Goal: Task Accomplishment & Management: Manage account settings

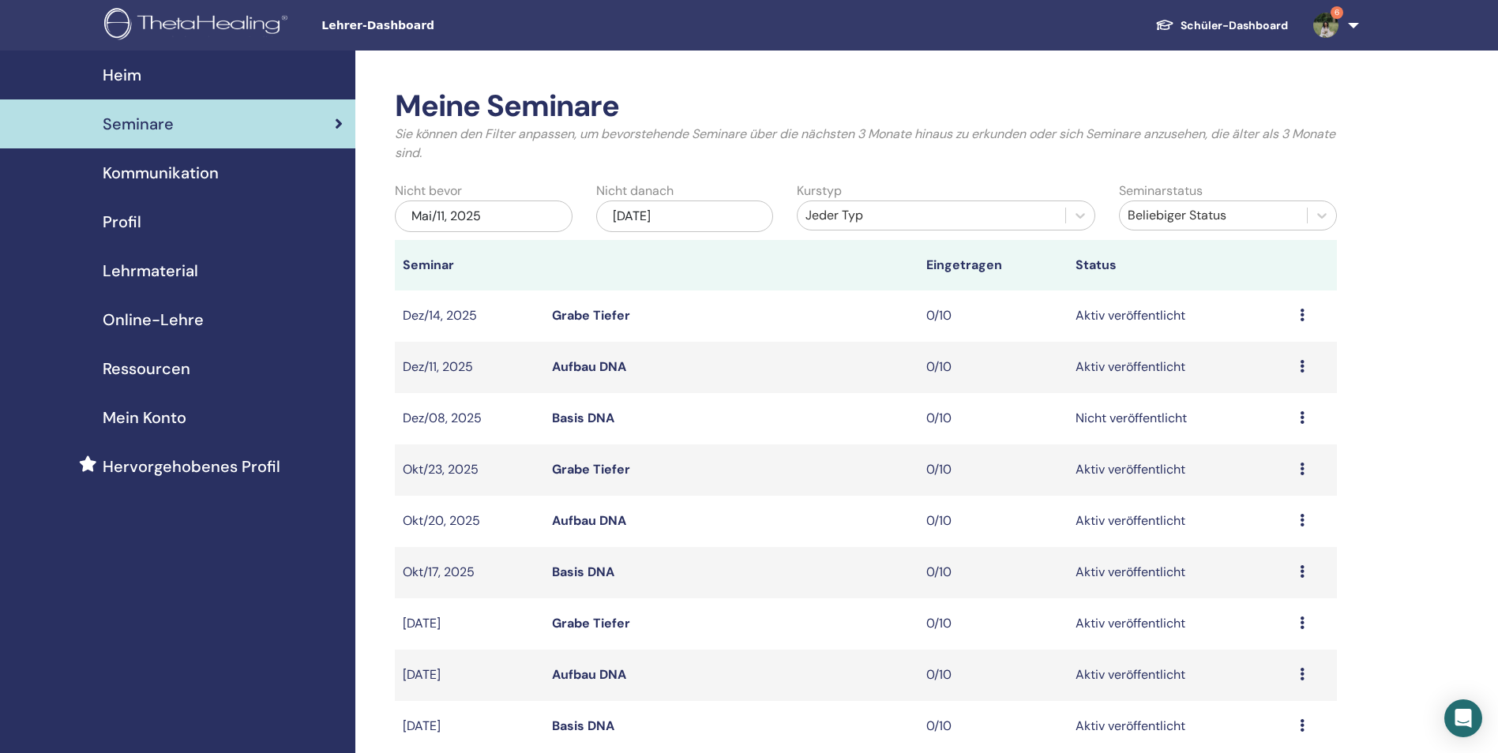
click at [1333, 26] on img at bounding box center [1325, 25] width 25 height 25
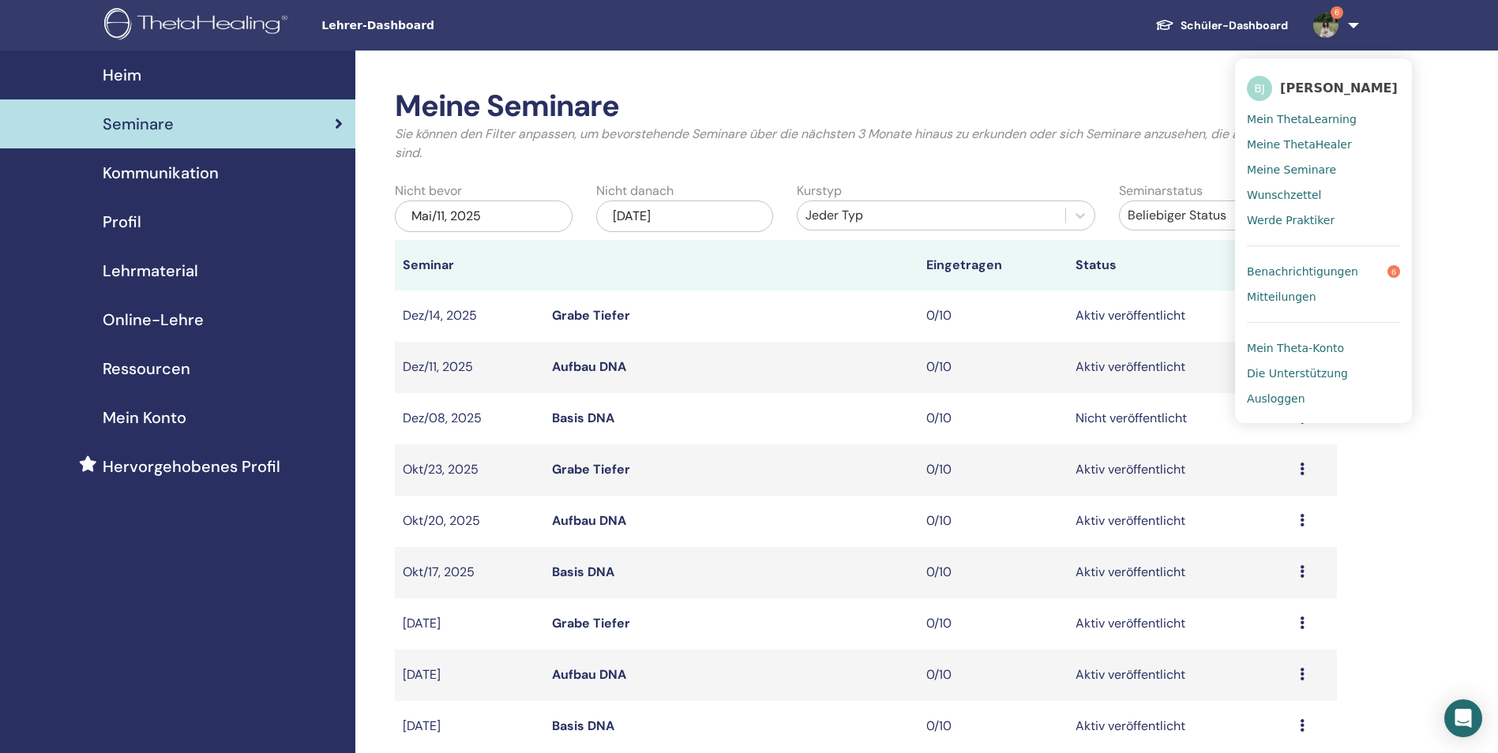
click at [1326, 271] on span "Benachrichtigungen" at bounding box center [1302, 271] width 111 height 14
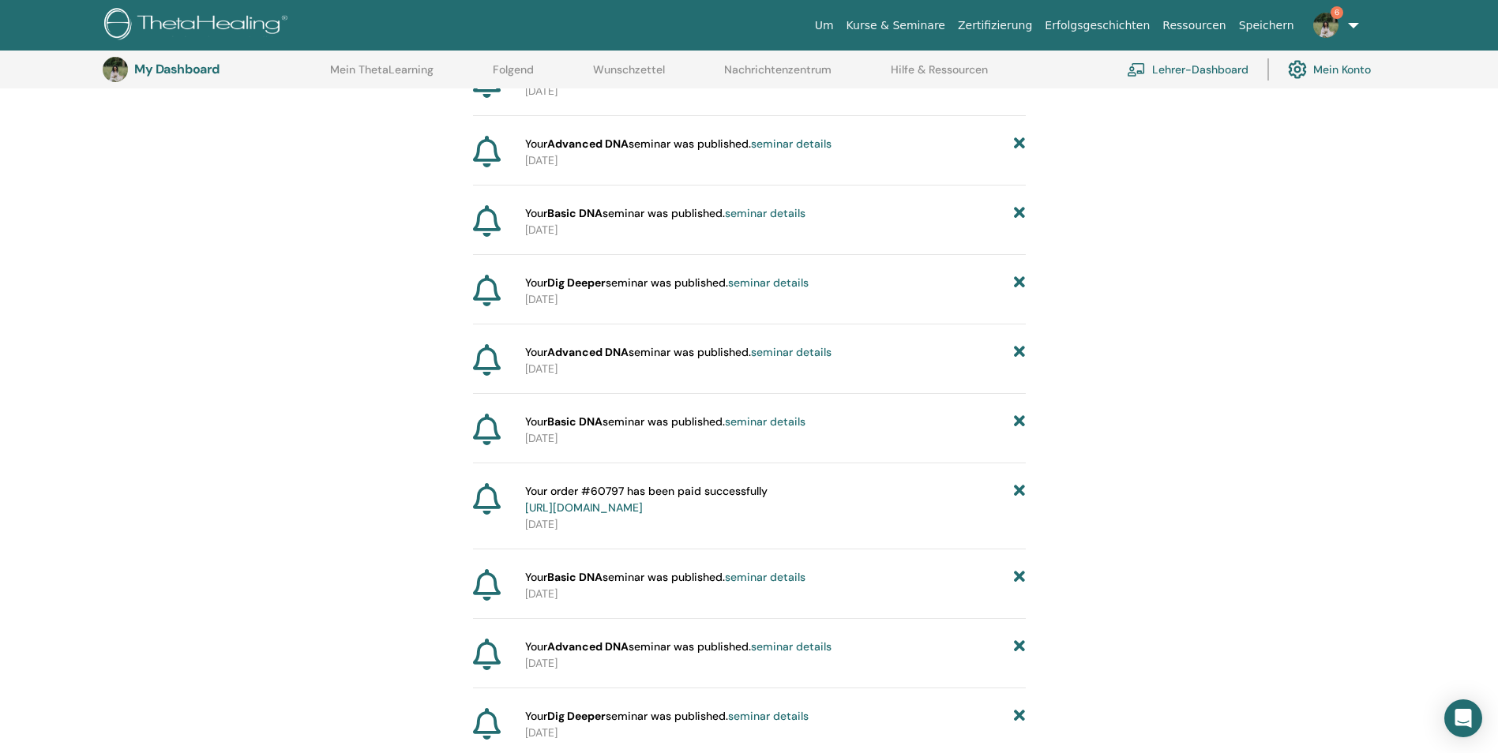
scroll to position [275, 0]
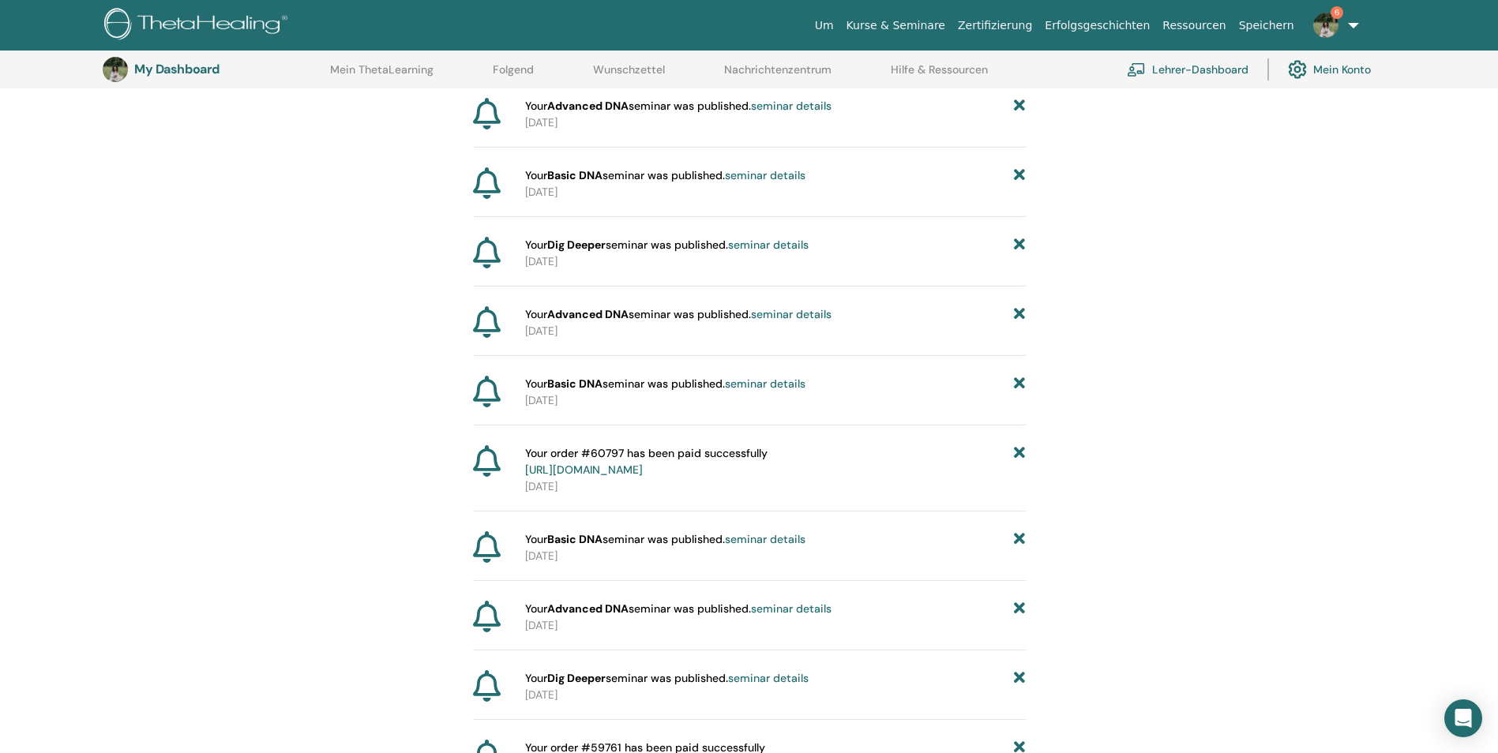
click at [1191, 67] on link "Lehrer-Dashboard" at bounding box center [1188, 69] width 122 height 35
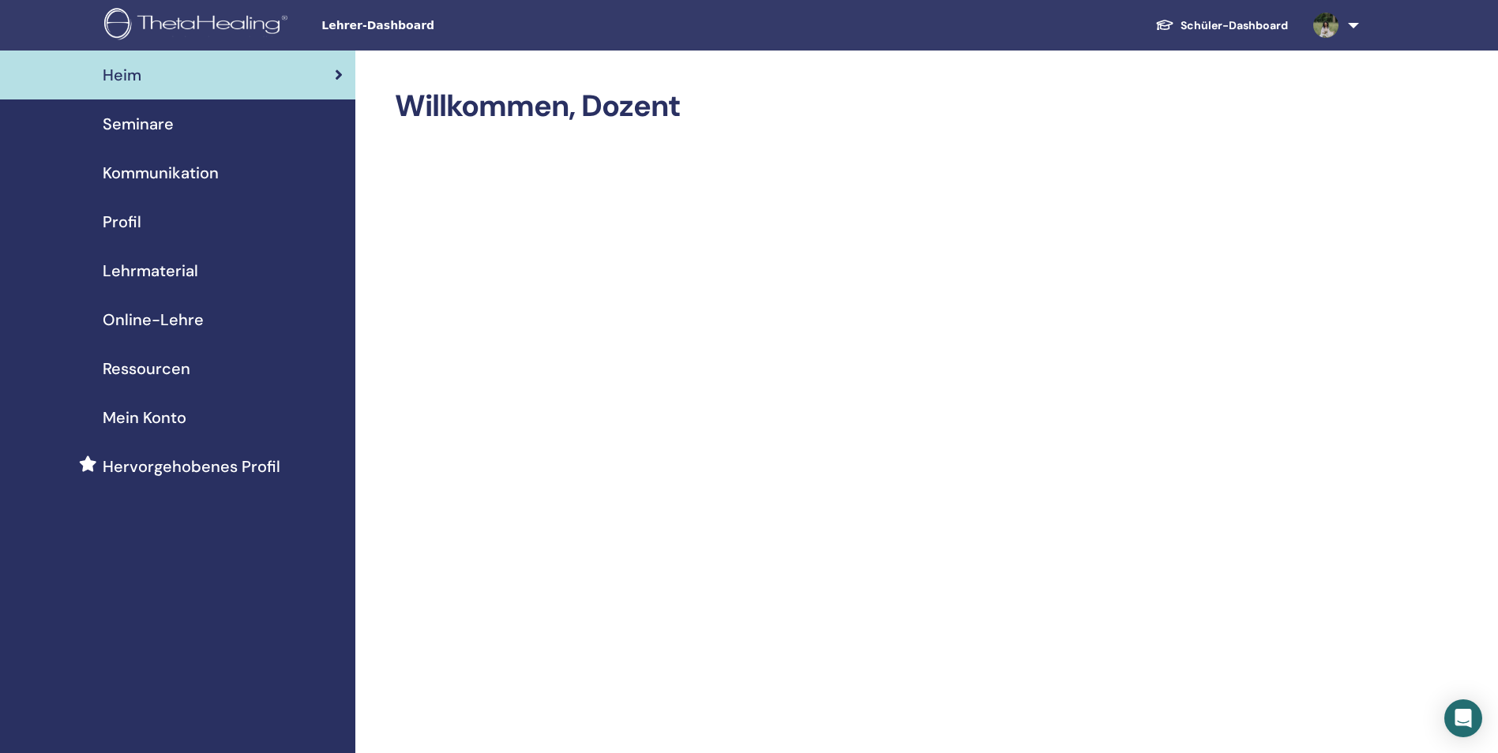
click at [179, 418] on span "Mein Konto" at bounding box center [145, 418] width 84 height 24
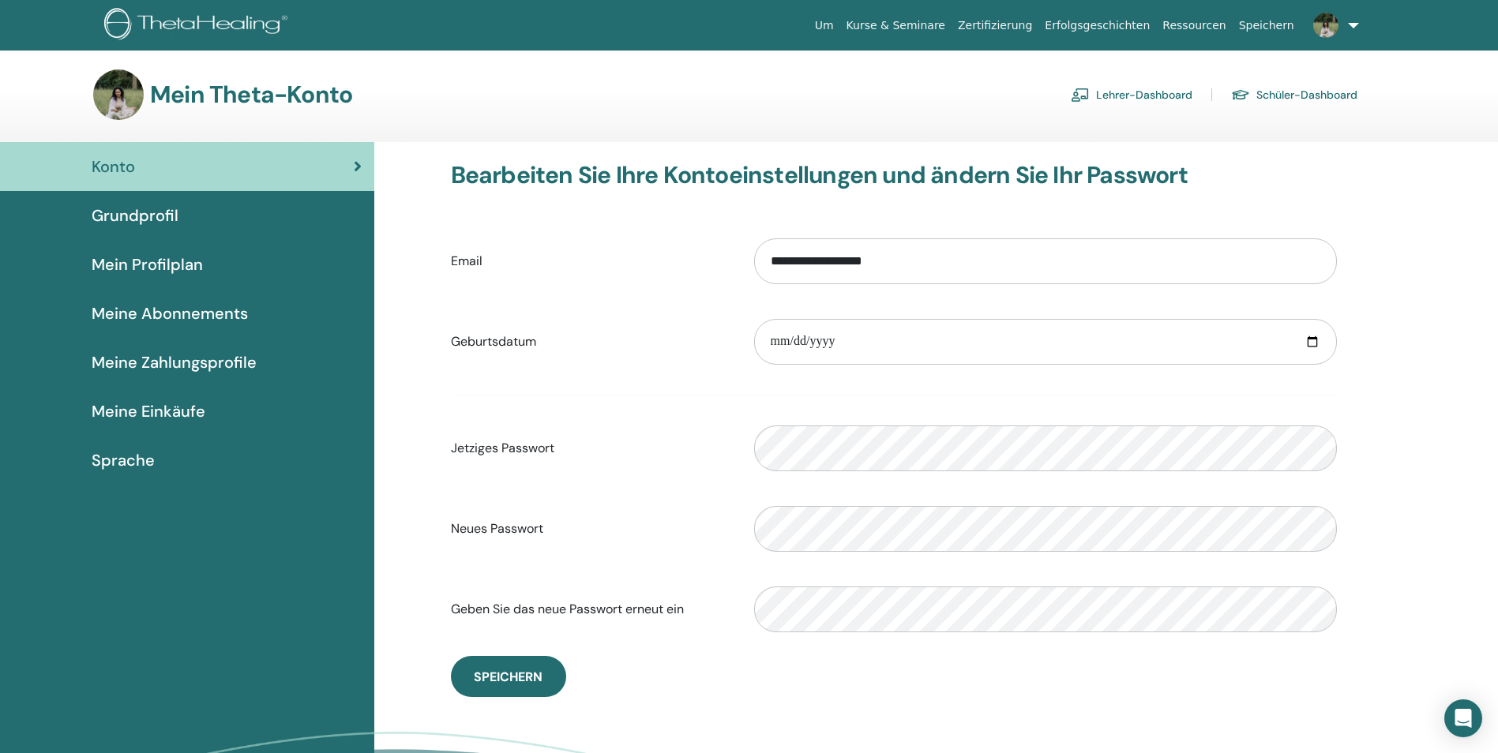
click at [190, 261] on span "Mein Profilplan" at bounding box center [147, 265] width 111 height 24
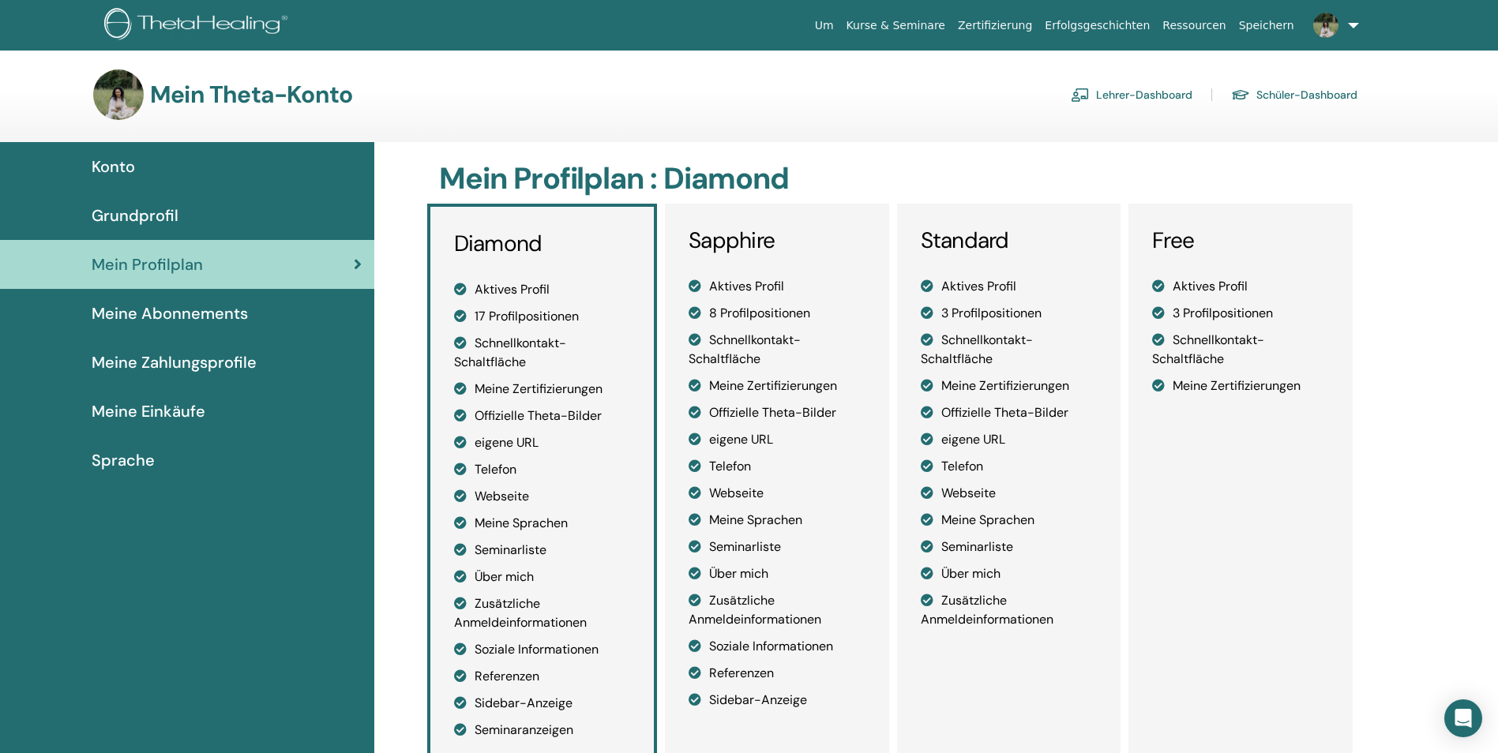
click at [171, 219] on span "Grundprofil" at bounding box center [135, 216] width 87 height 24
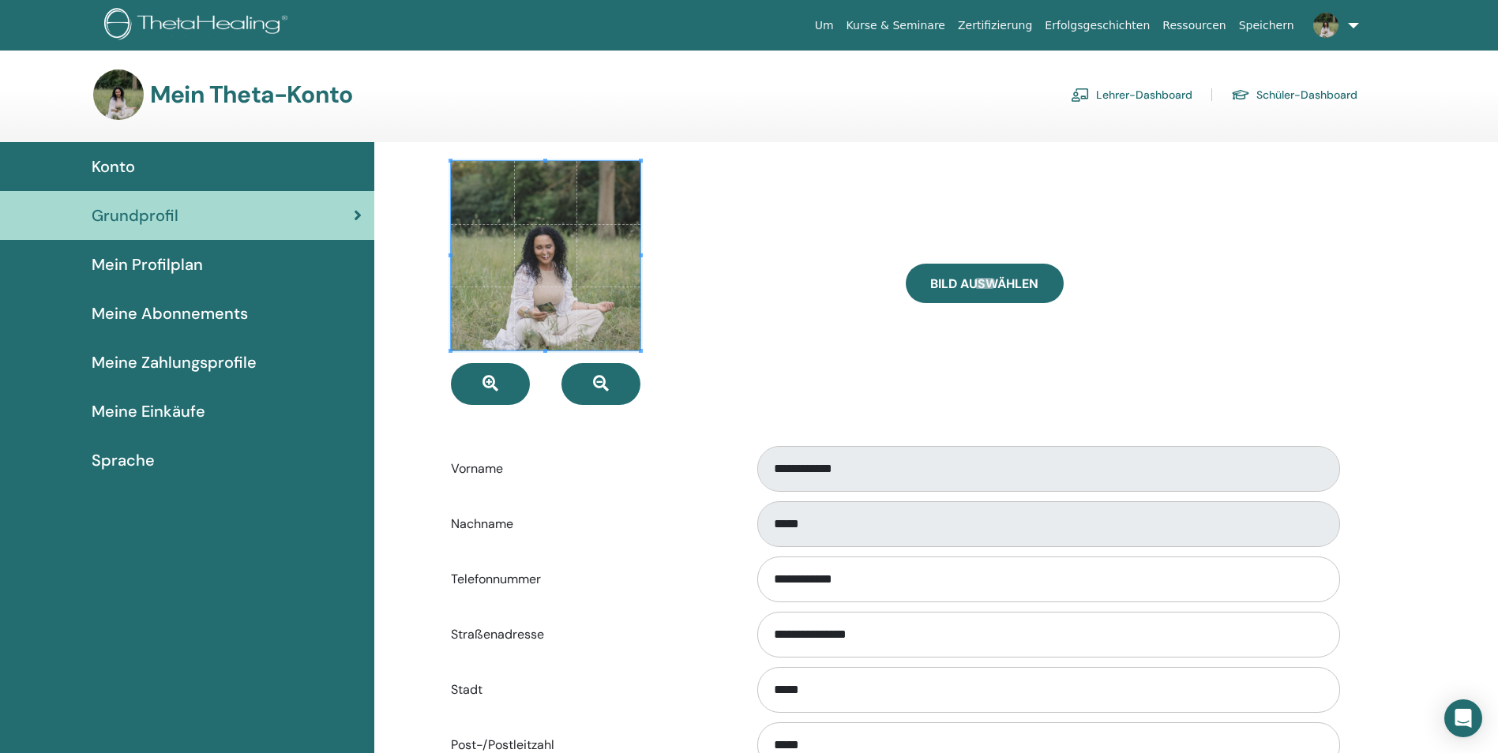
click at [168, 268] on span "Mein Profilplan" at bounding box center [147, 265] width 111 height 24
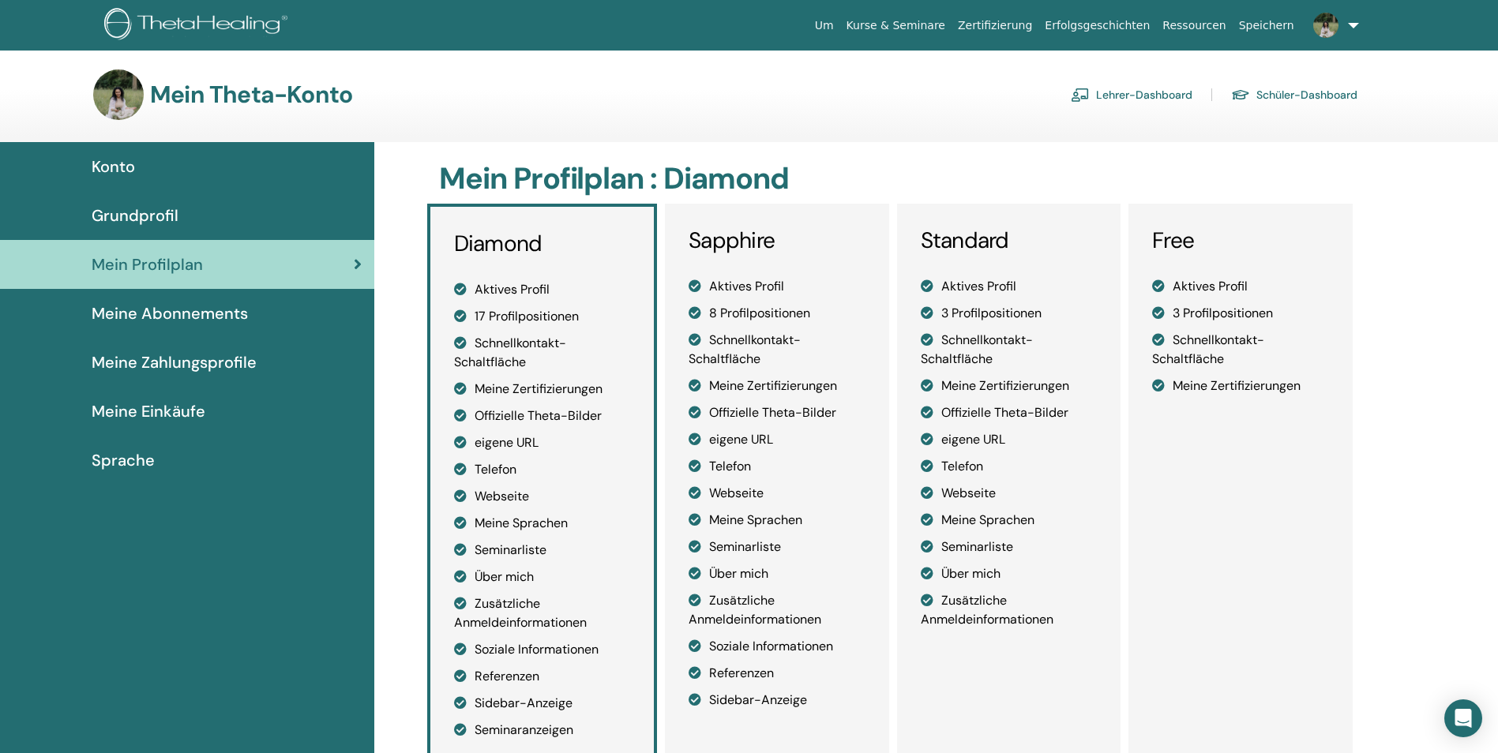
click at [218, 311] on span "Meine Abonnements" at bounding box center [170, 314] width 156 height 24
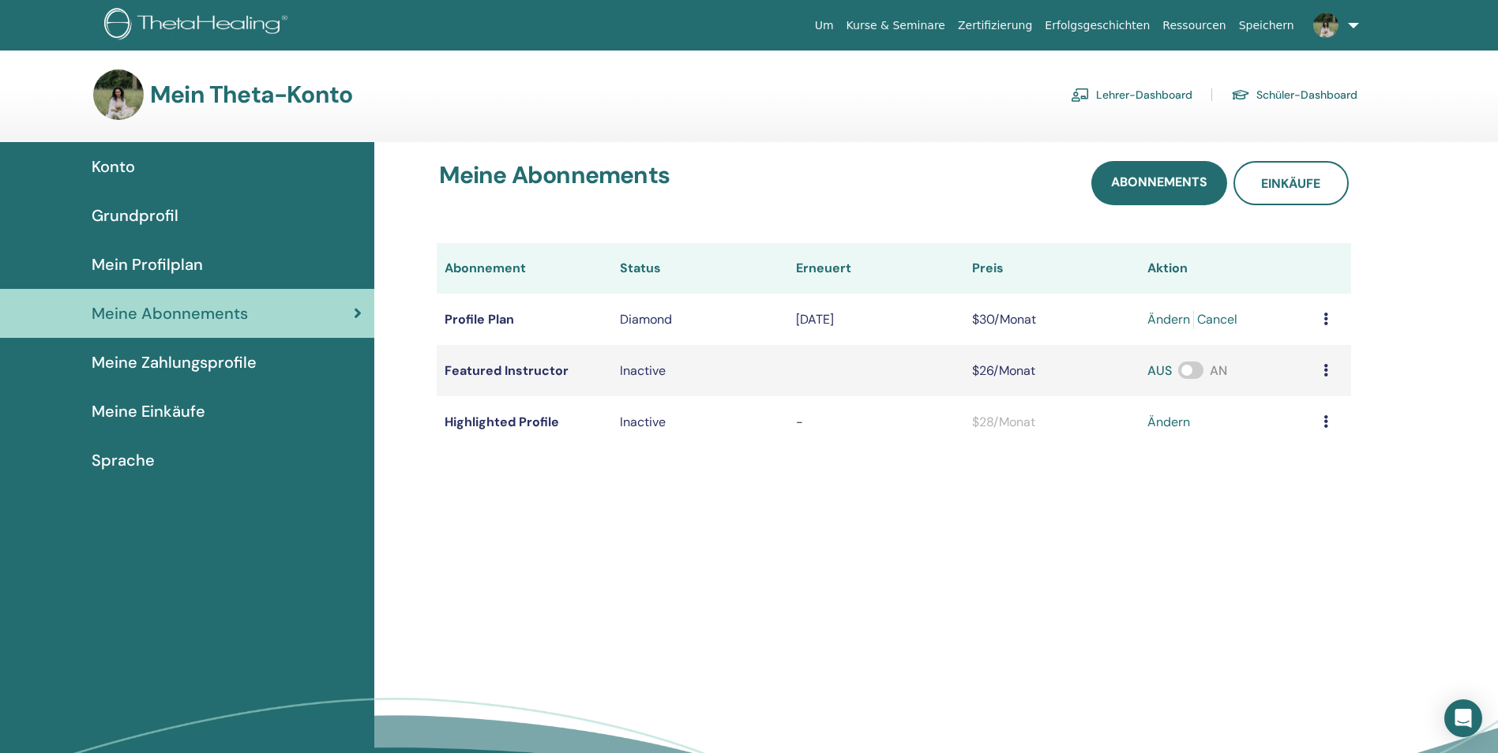
click at [1197, 367] on span at bounding box center [1190, 370] width 25 height 17
click at [193, 356] on span "Meine Zahlungsprofile" at bounding box center [174, 363] width 165 height 24
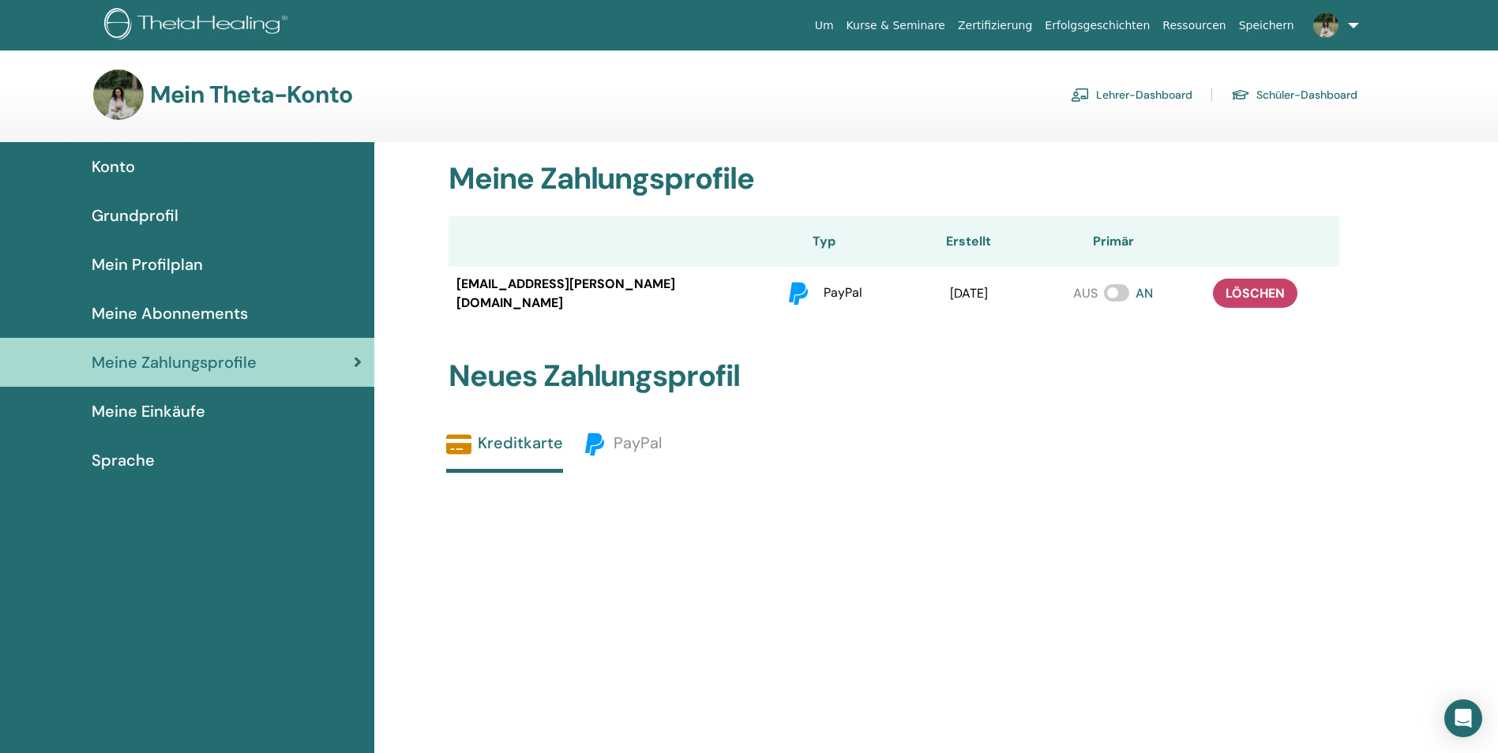
click at [208, 407] on div "Meine Einkäufe" at bounding box center [187, 411] width 349 height 24
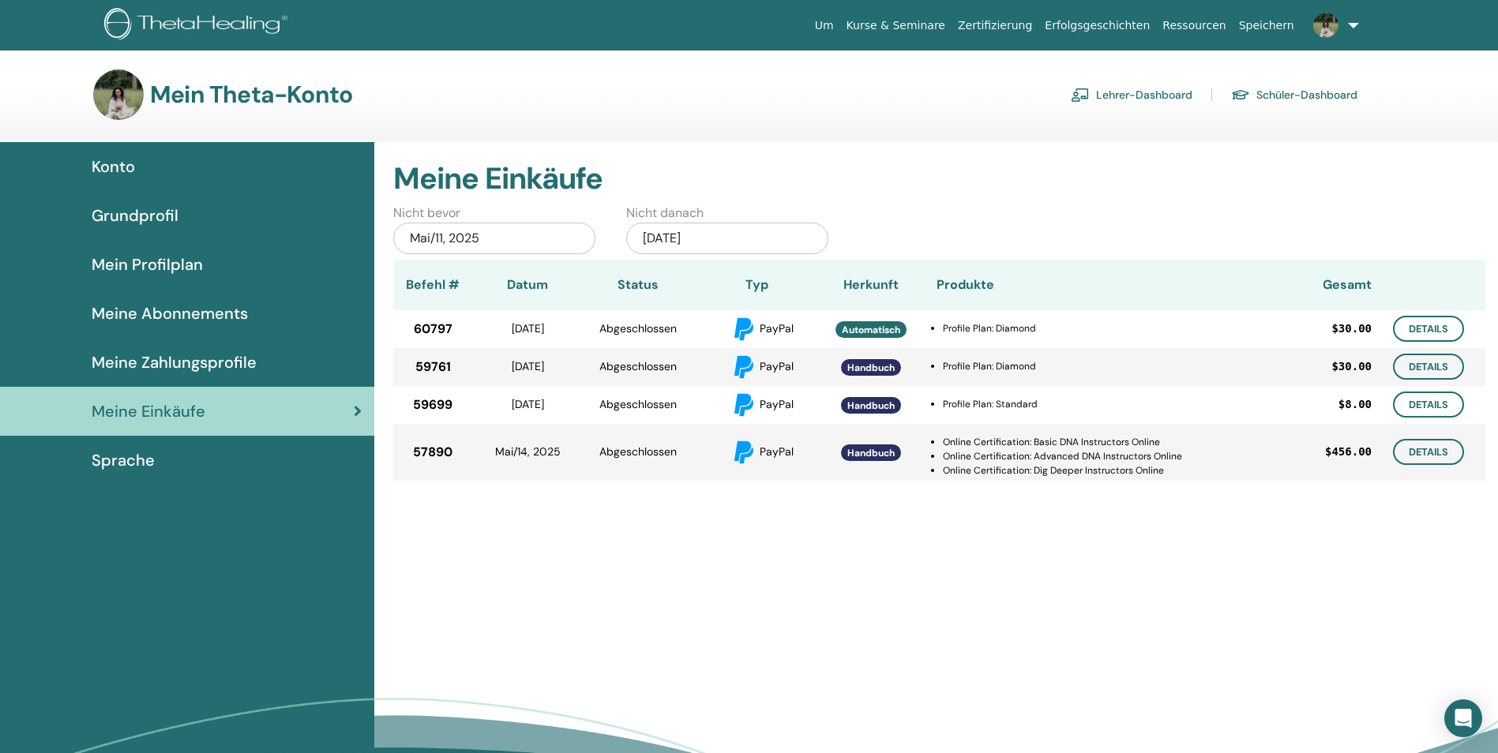
click at [1168, 95] on link "Lehrer-Dashboard" at bounding box center [1132, 94] width 122 height 25
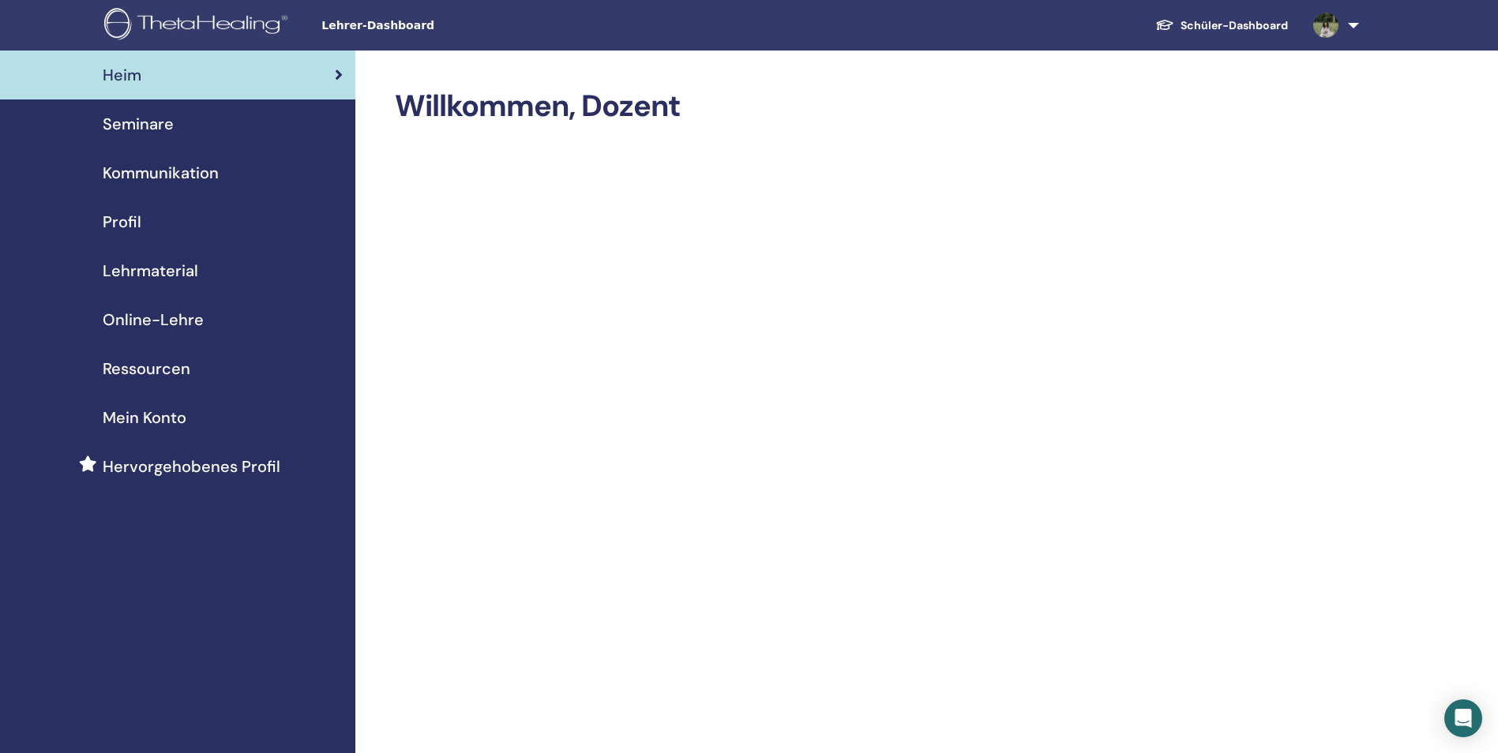
click at [247, 467] on span "Hervorgehobenes Profil" at bounding box center [192, 467] width 178 height 24
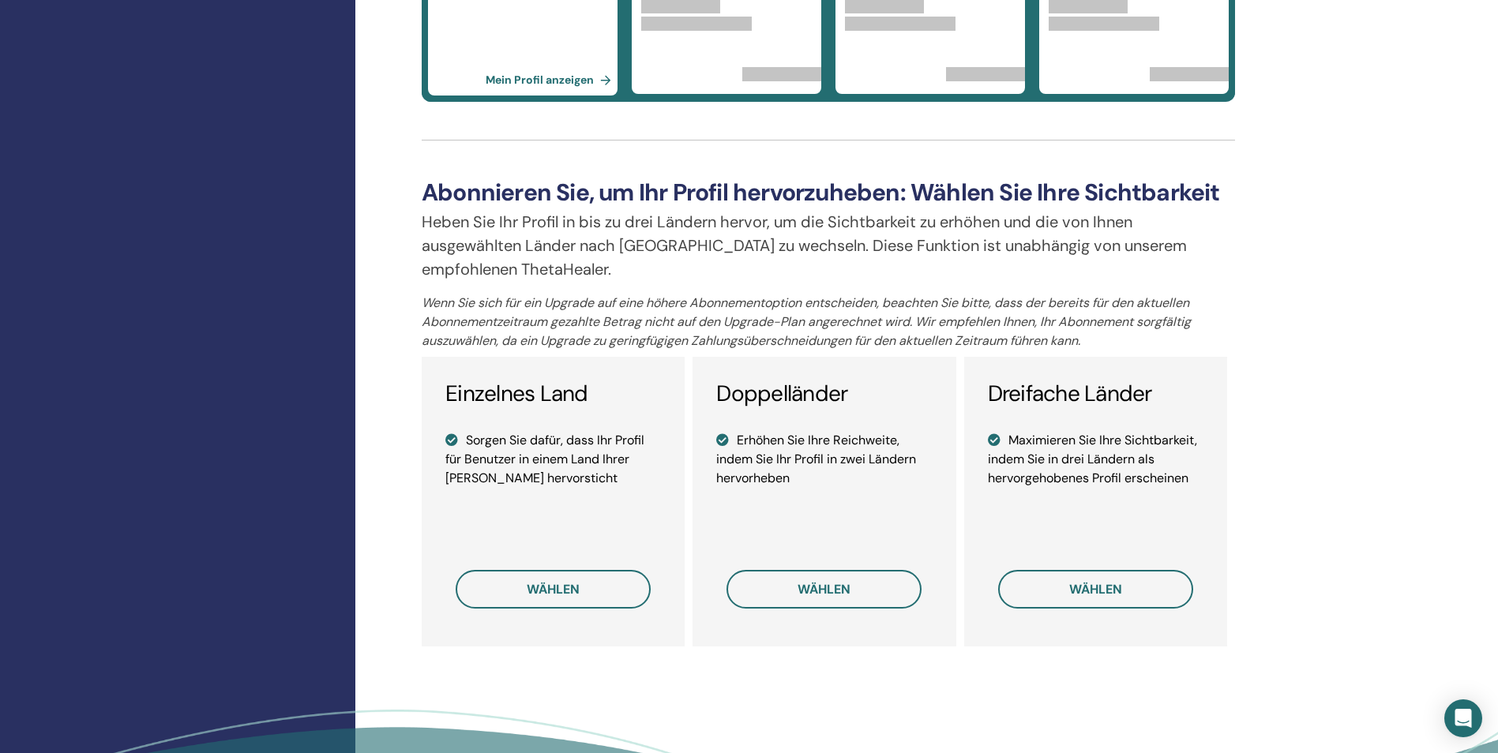
scroll to position [947, 0]
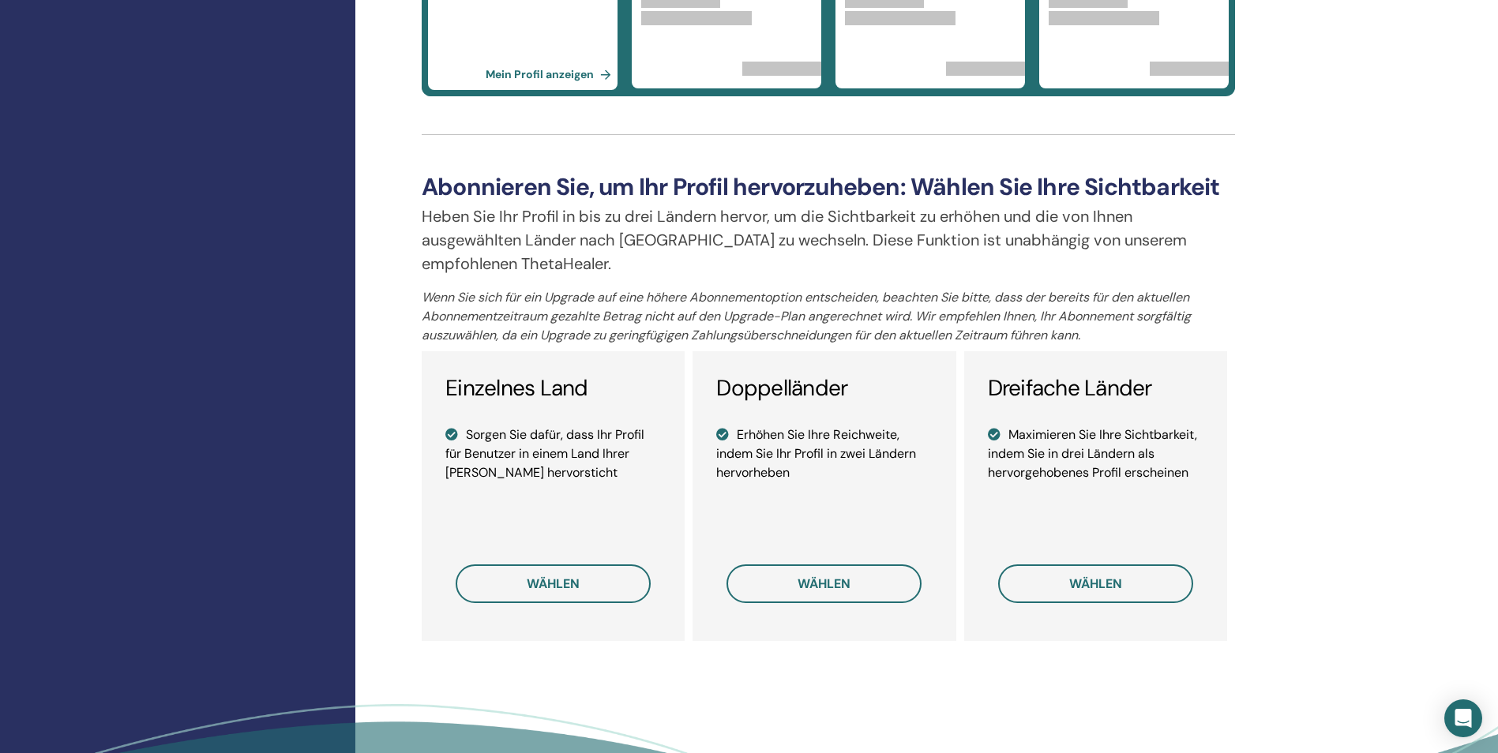
click at [629, 464] on li "Sorgen Sie dafür, dass Ihr Profil für Benutzer in einem Land Ihrer Wahl hervors…" at bounding box center [553, 454] width 216 height 57
click at [546, 581] on span "wählen" at bounding box center [553, 584] width 53 height 17
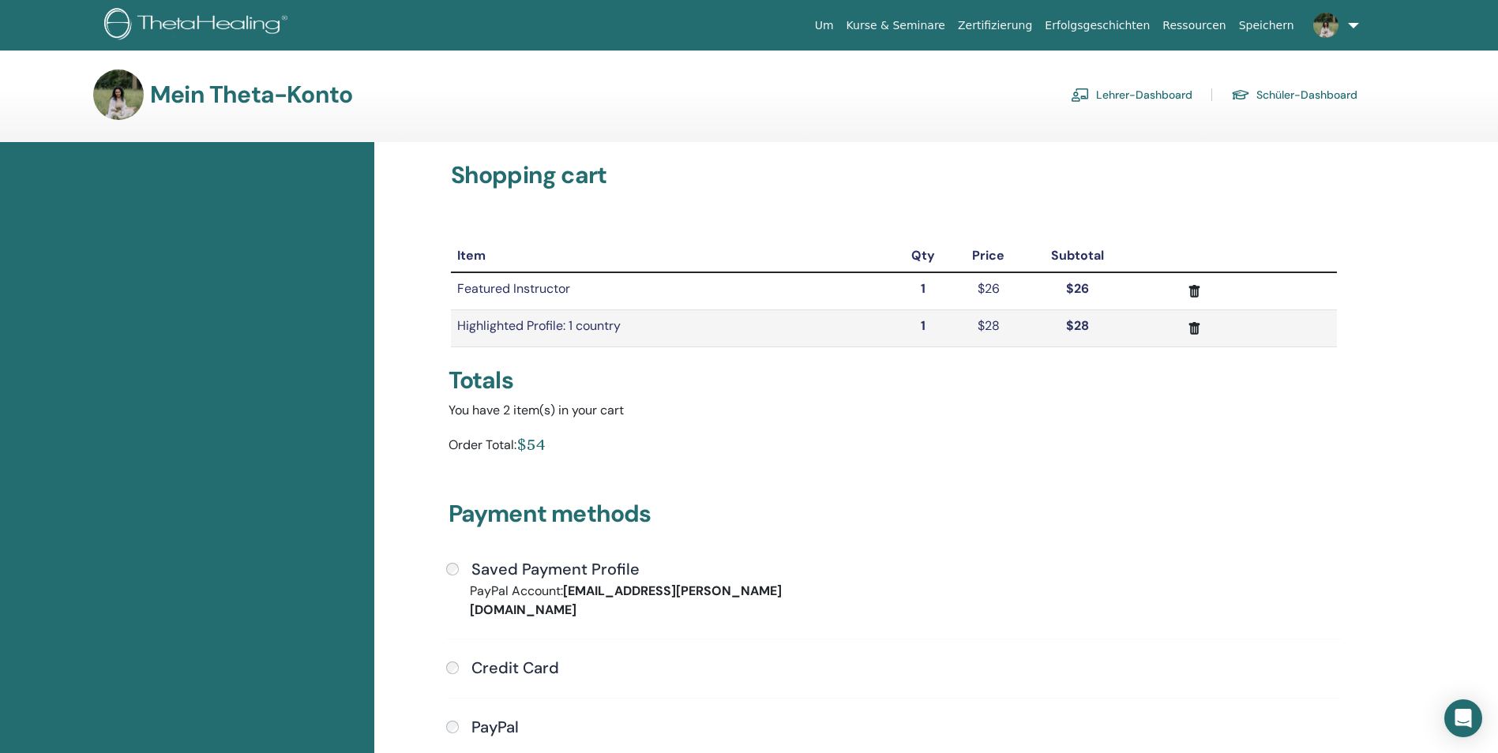
scroll to position [79, 0]
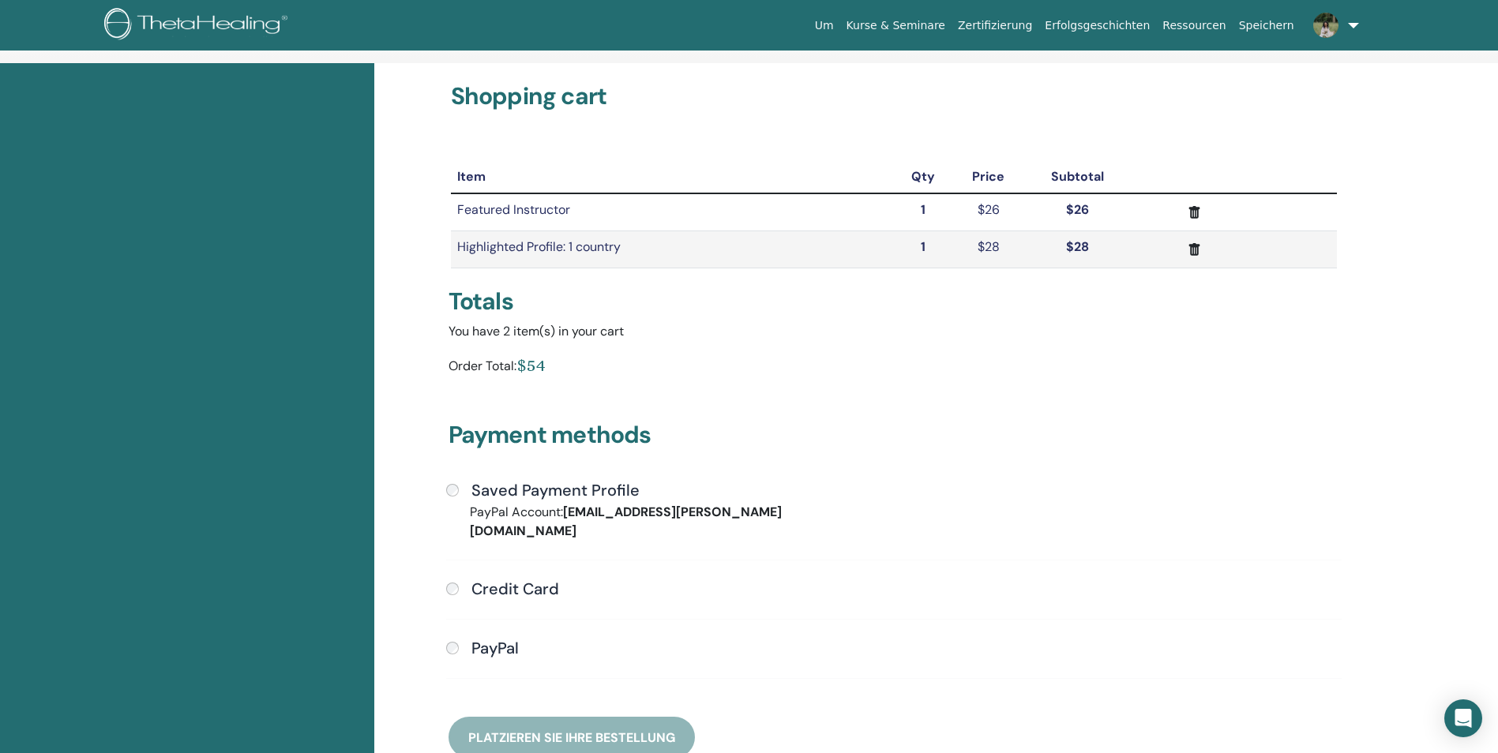
click at [951, 24] on link "Kurse & Seminare" at bounding box center [895, 25] width 111 height 29
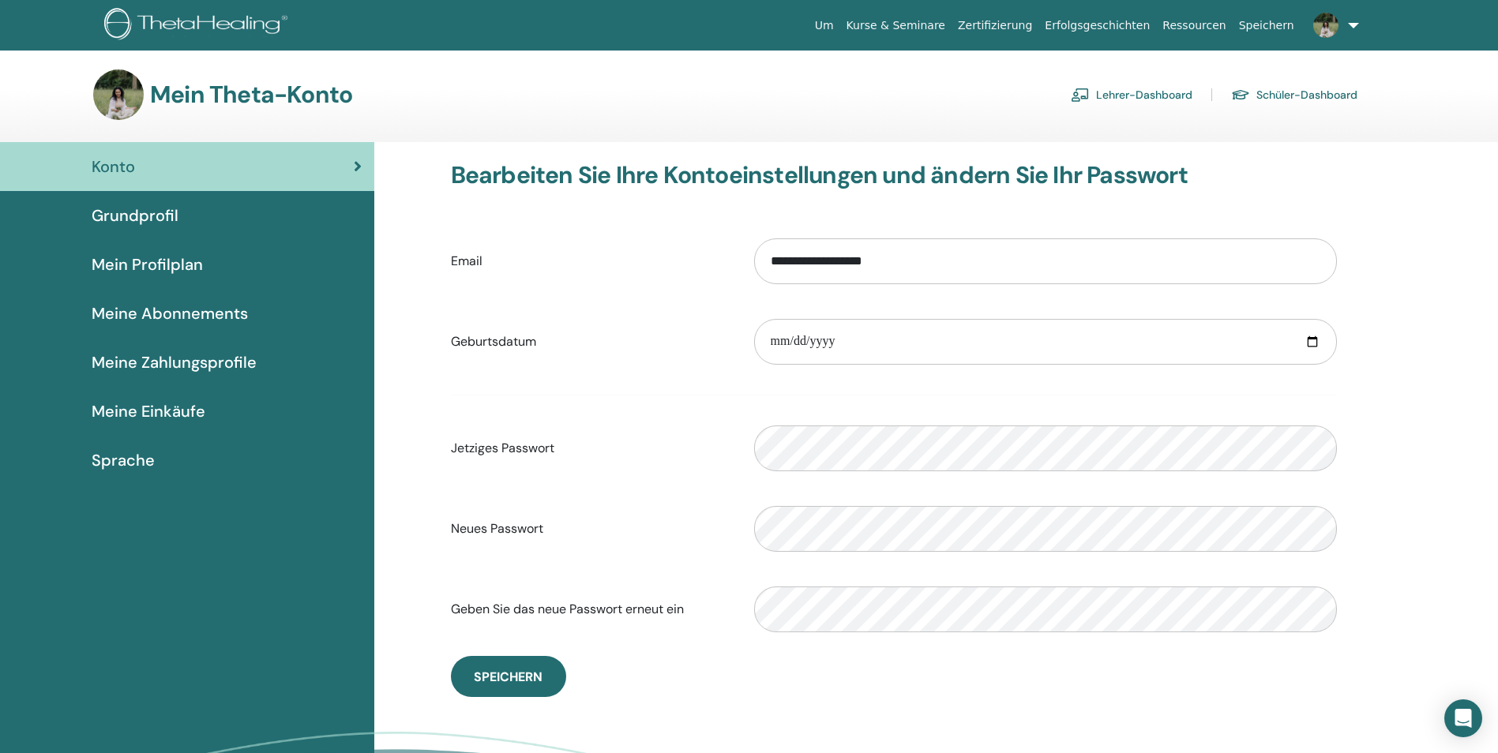
click at [1150, 91] on link "Lehrer-Dashboard" at bounding box center [1132, 94] width 122 height 25
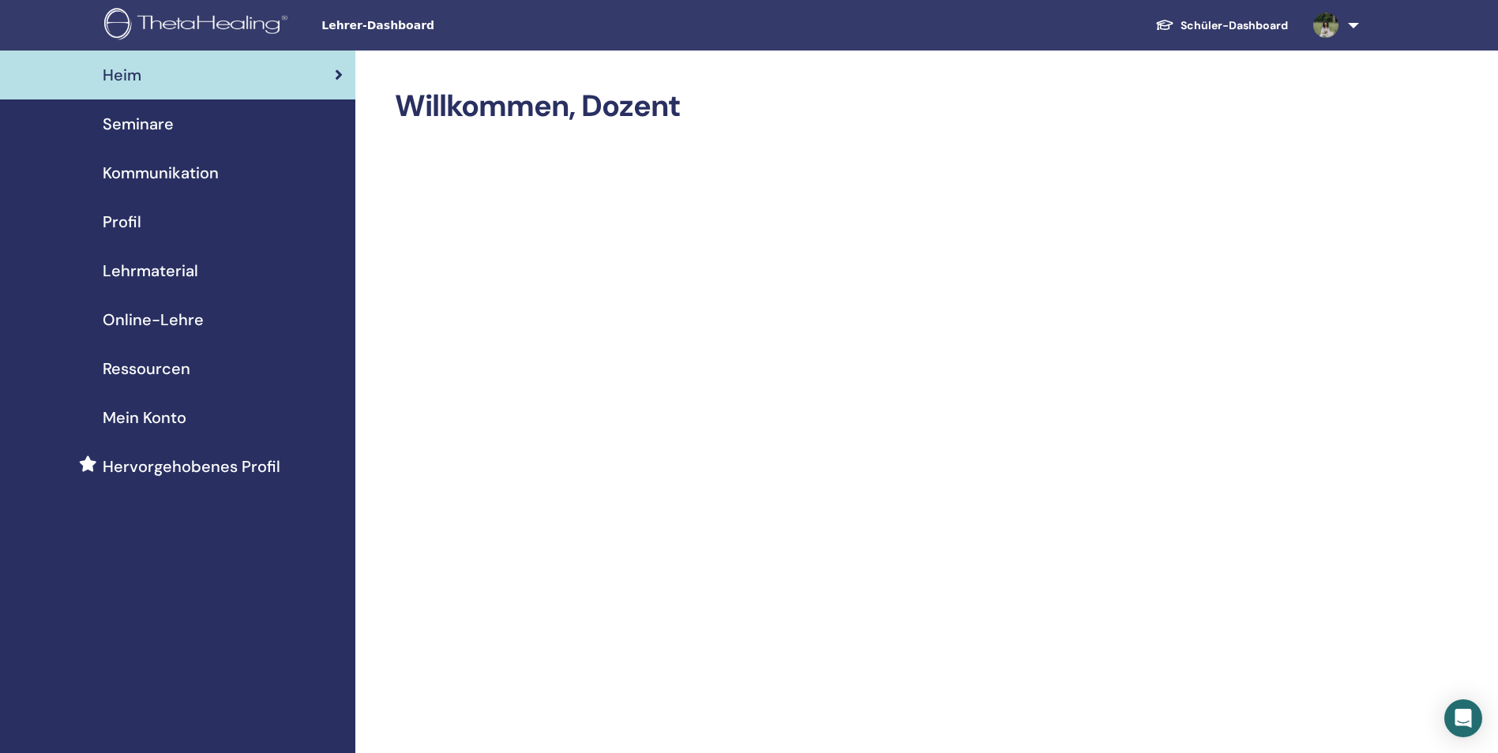
click at [152, 468] on span "Hervorgehobenes Profil" at bounding box center [192, 467] width 178 height 24
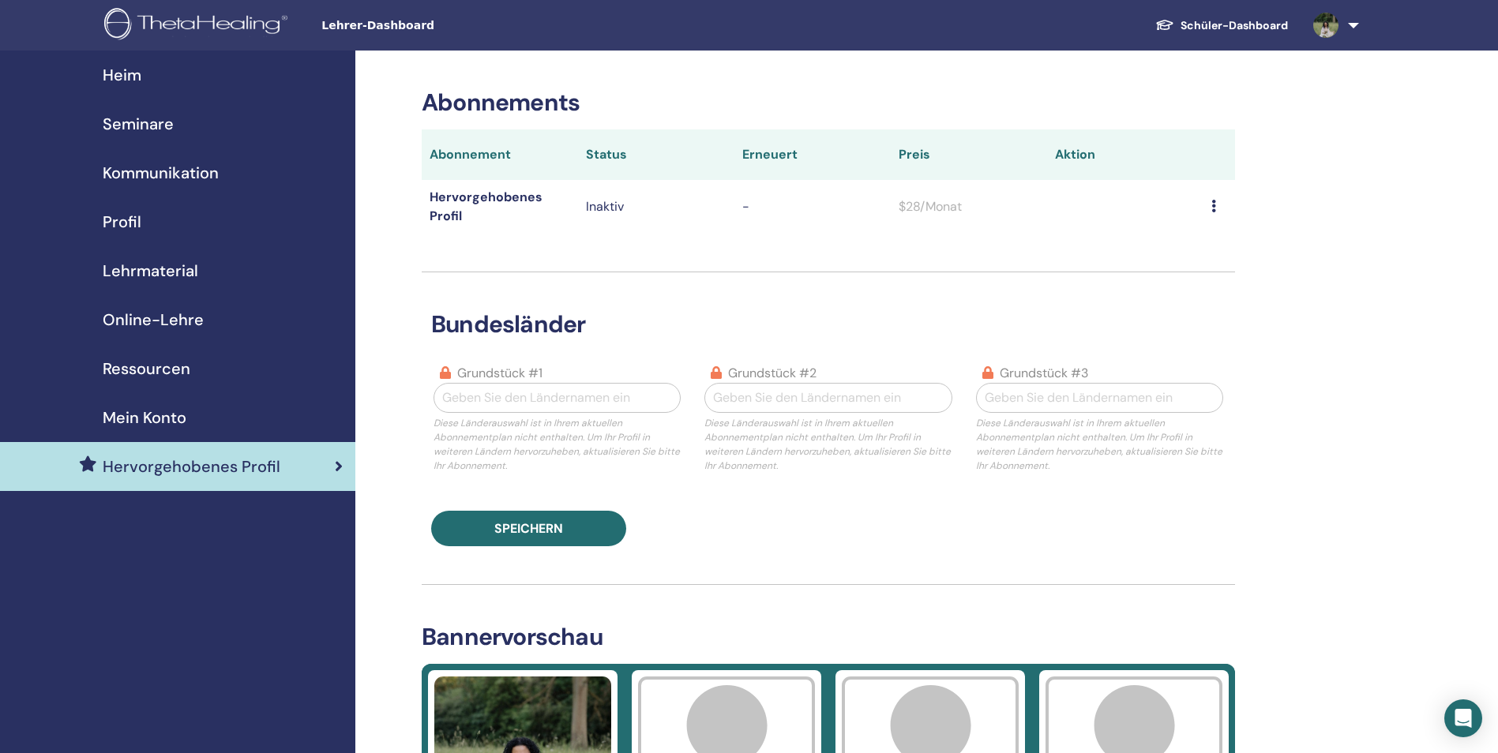
click at [1216, 206] on icon at bounding box center [1213, 206] width 5 height 13
click at [1243, 226] on link "Download-Historie" at bounding box center [1285, 233] width 148 height 28
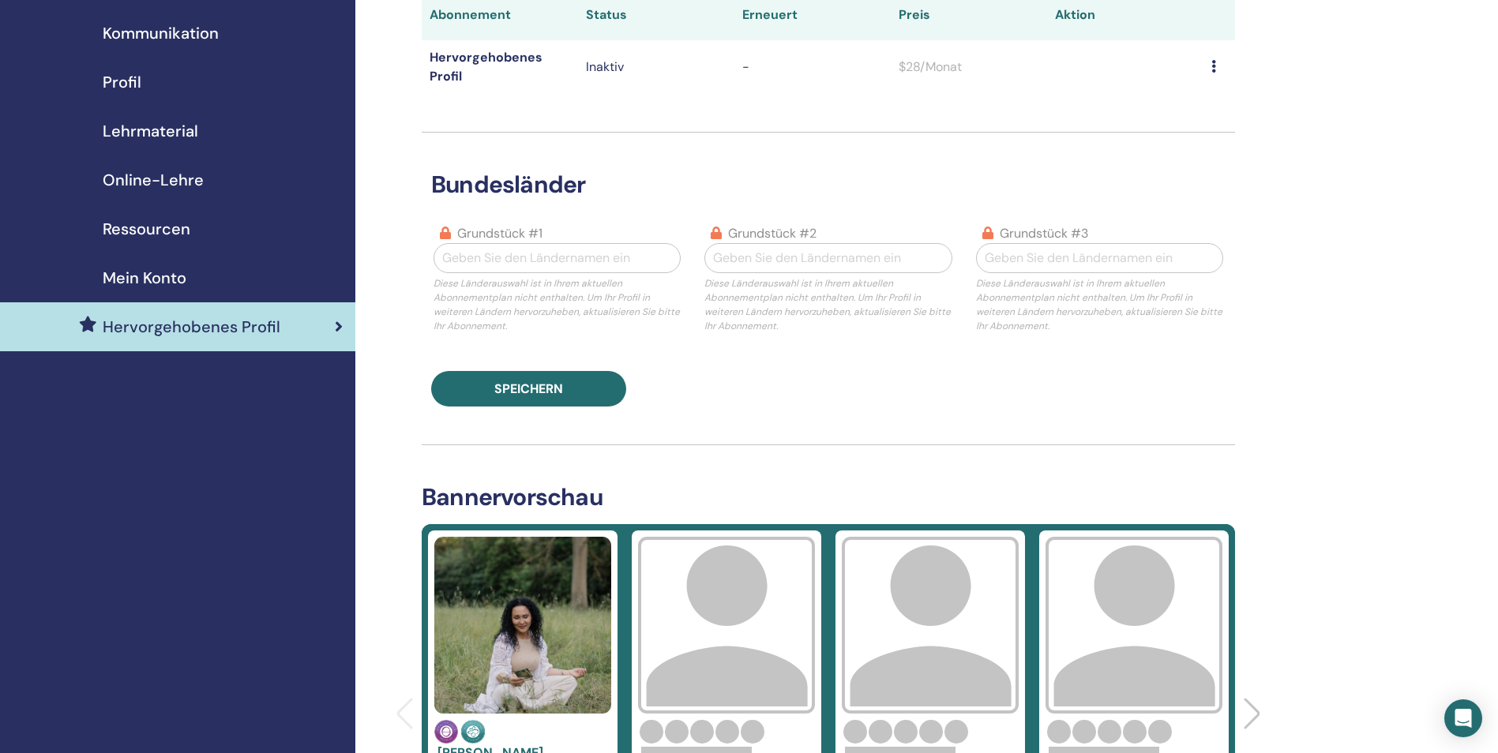
scroll to position [79, 0]
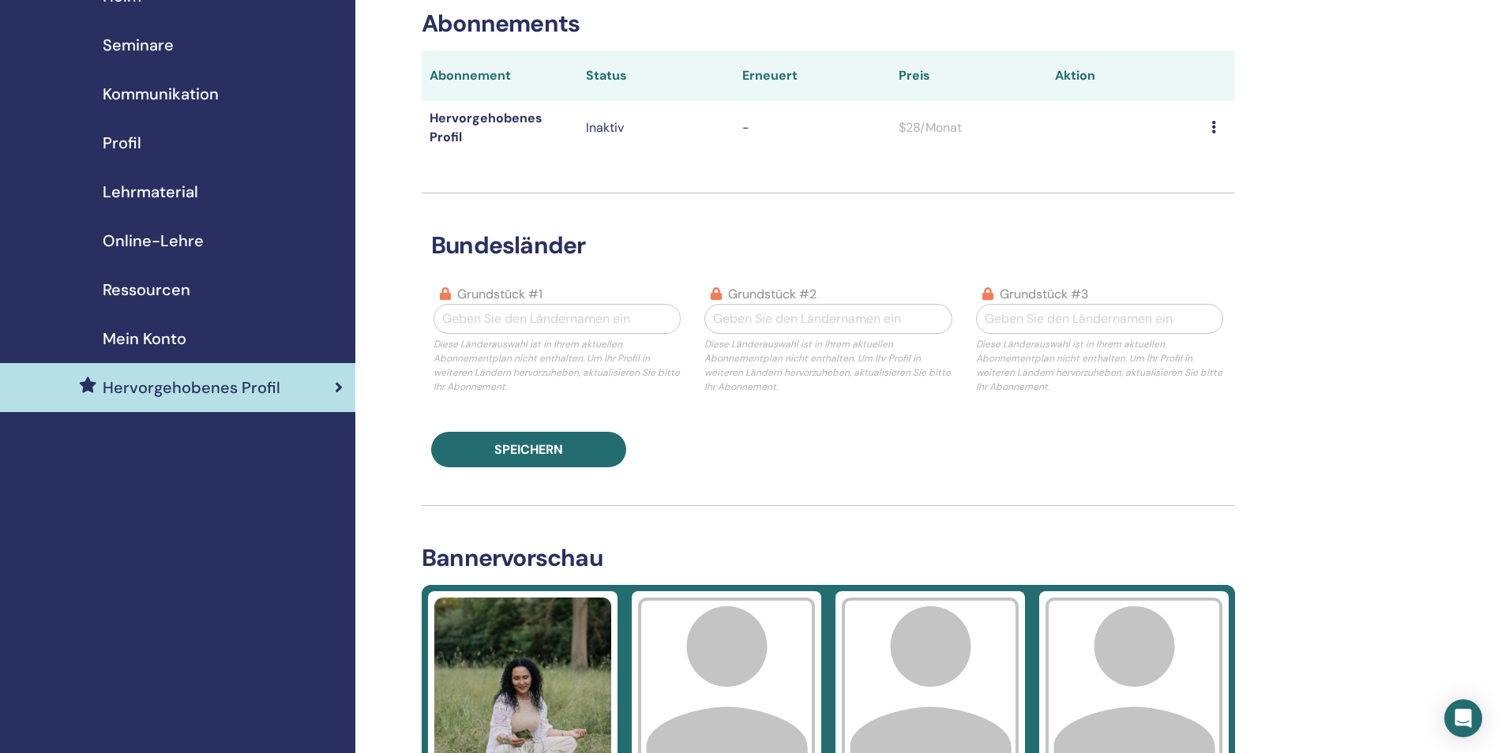
click at [156, 287] on span "Ressourcen" at bounding box center [147, 290] width 88 height 24
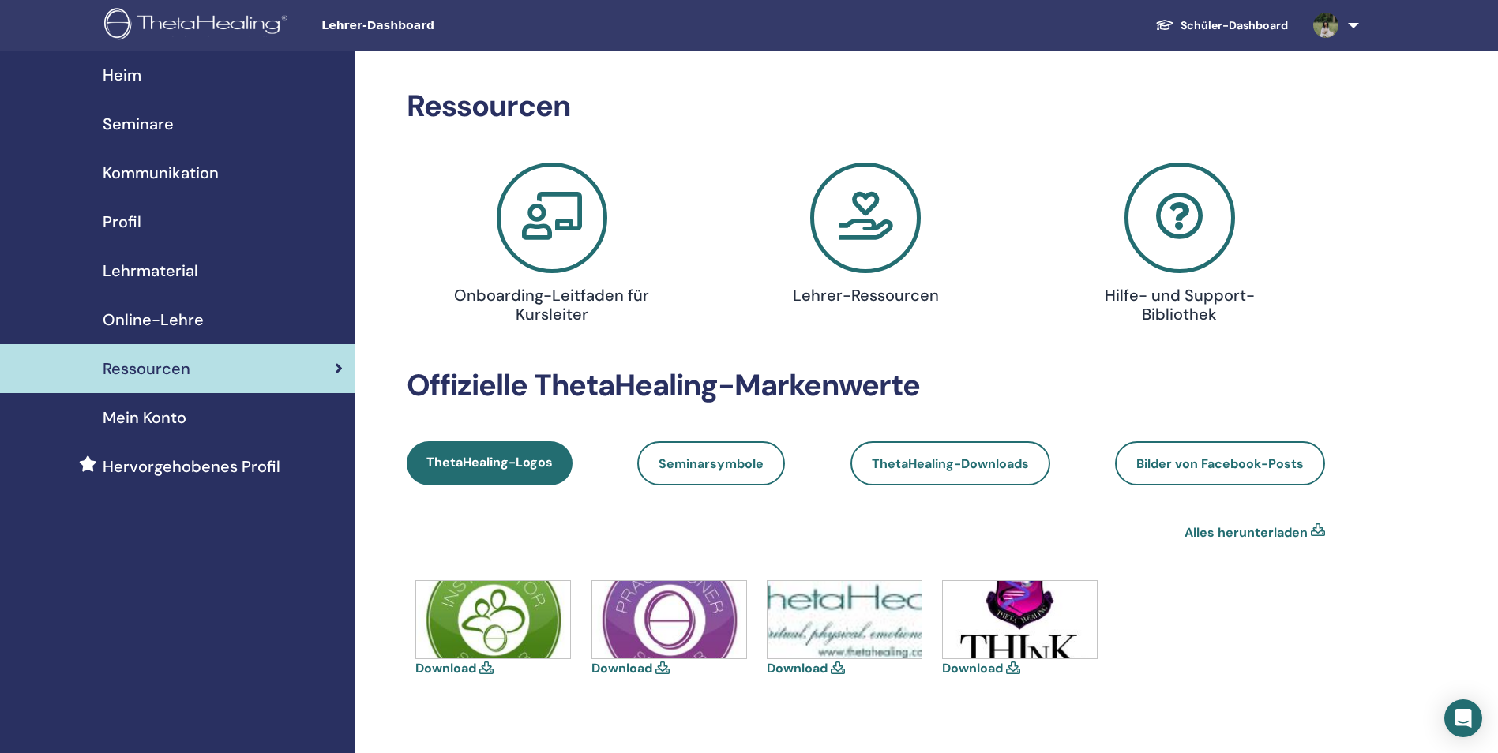
click at [872, 244] on icon at bounding box center [865, 218] width 111 height 111
click at [1225, 24] on link "Schüler-Dashboard" at bounding box center [1221, 25] width 158 height 29
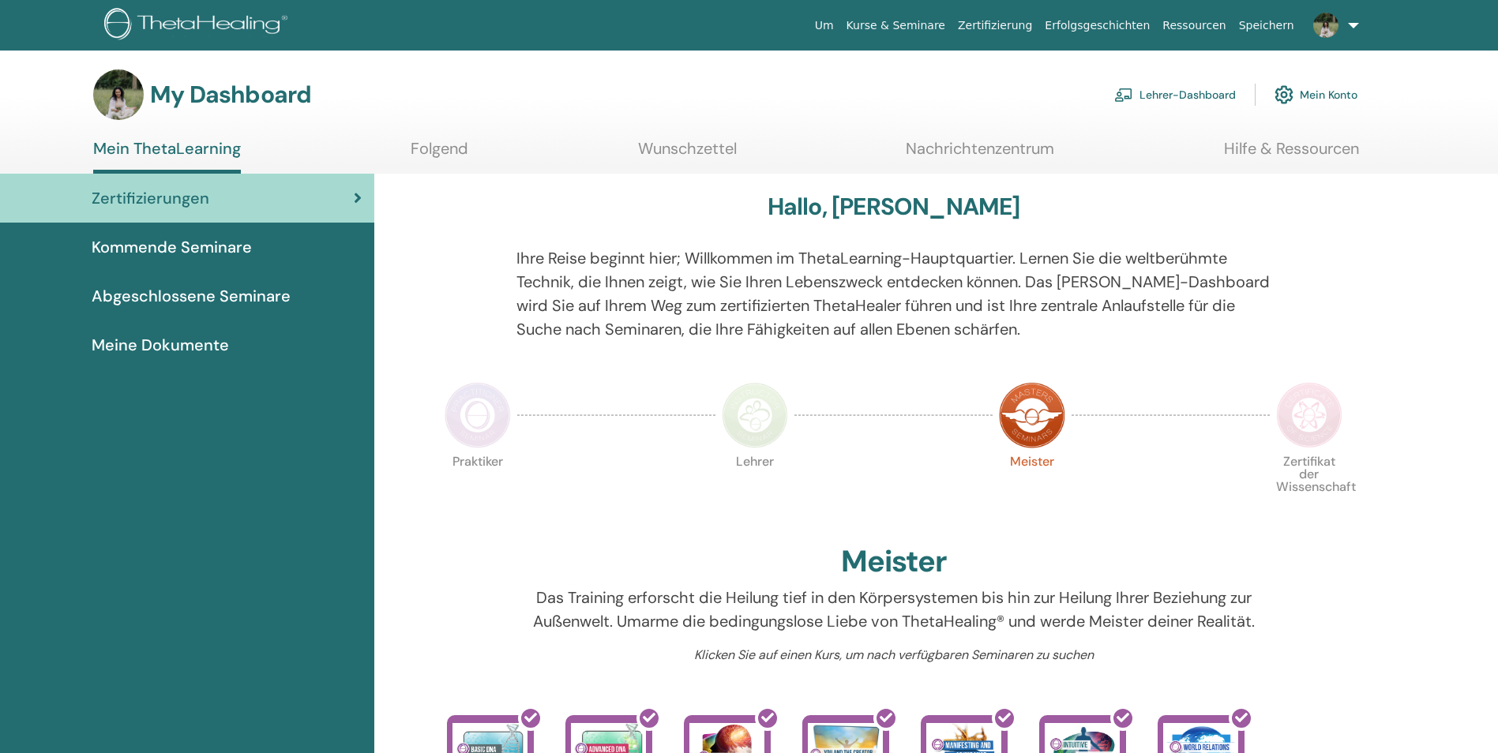
click at [218, 250] on span "Kommende Seminare" at bounding box center [172, 247] width 160 height 24
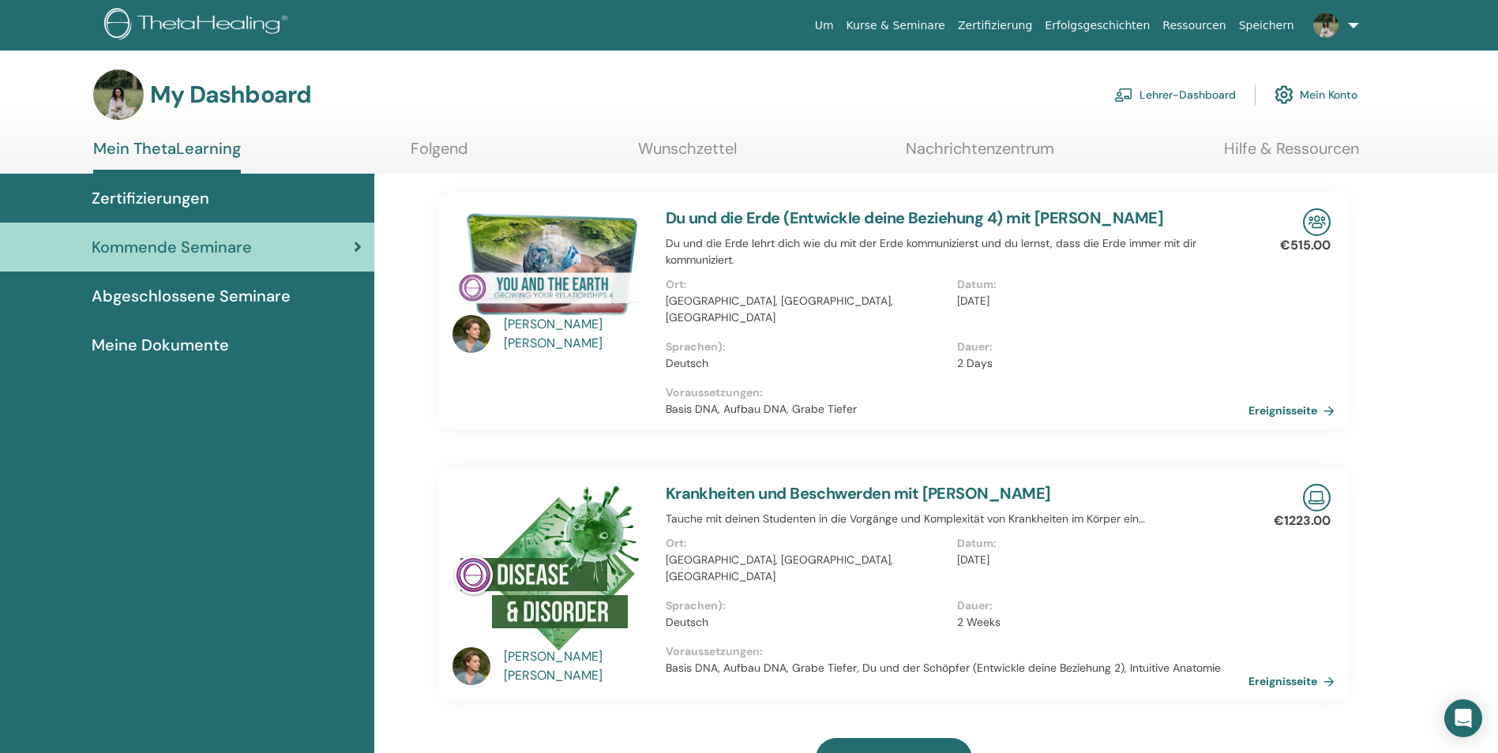
click at [1350, 22] on link at bounding box center [1332, 25] width 65 height 51
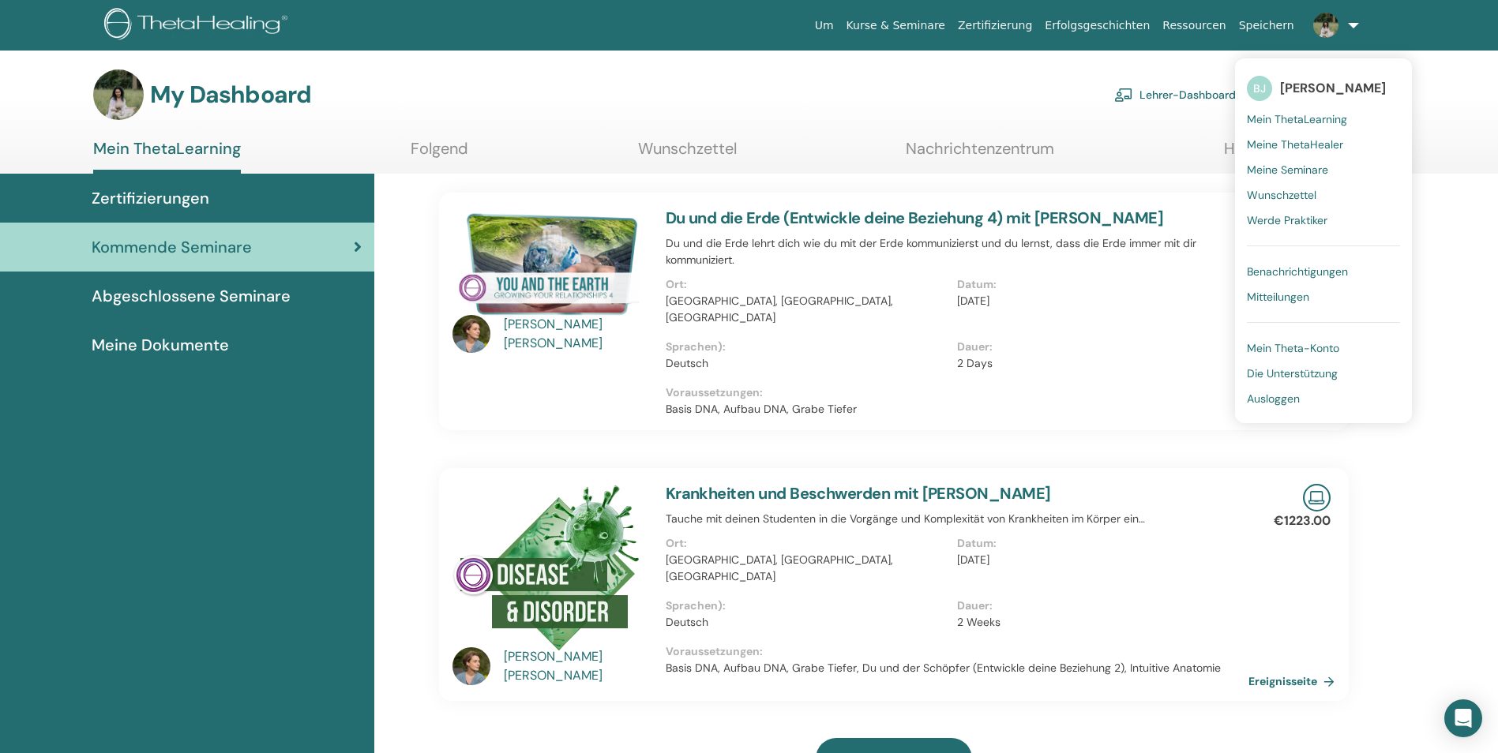
click at [1284, 401] on span "Ausloggen" at bounding box center [1273, 399] width 53 height 14
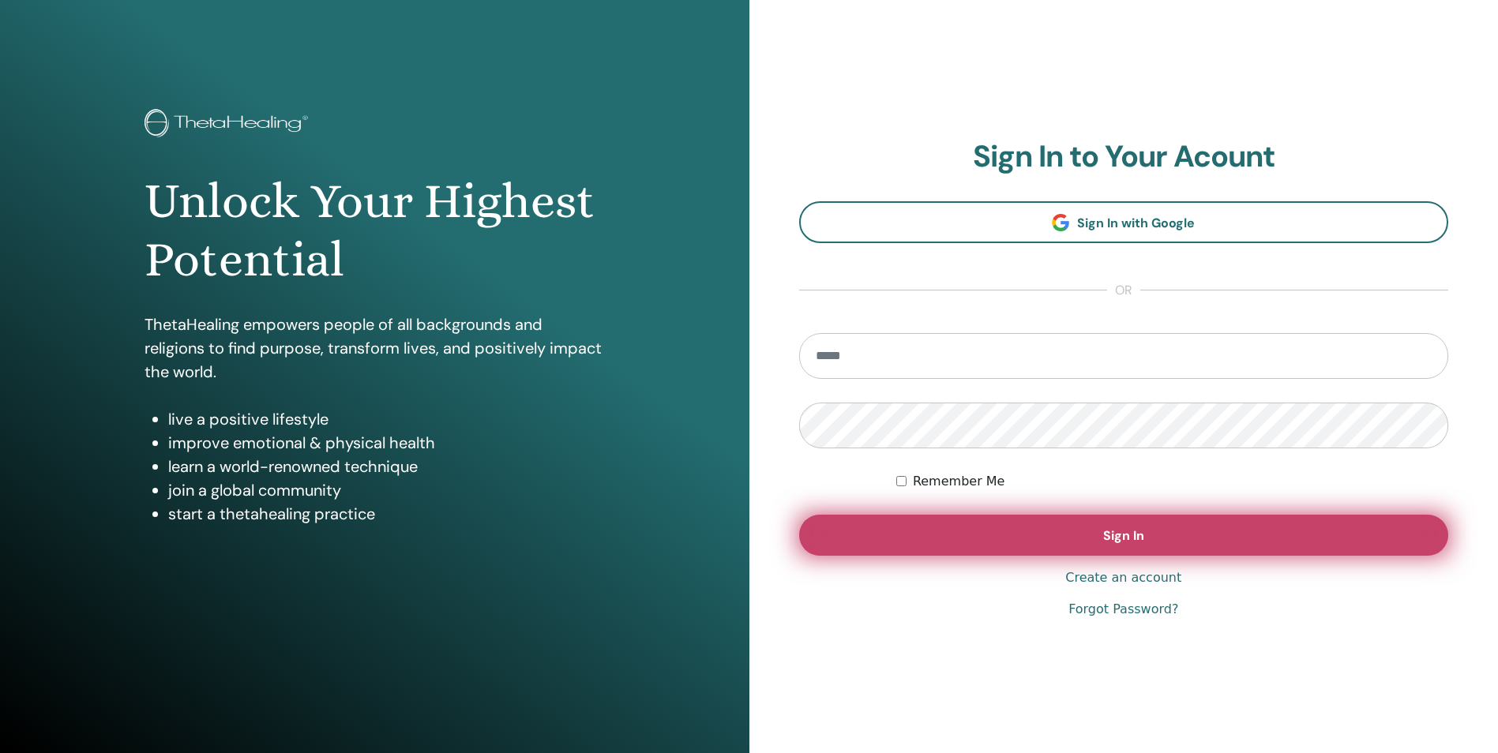
type input "**********"
click at [1136, 531] on span "Sign In" at bounding box center [1123, 535] width 41 height 17
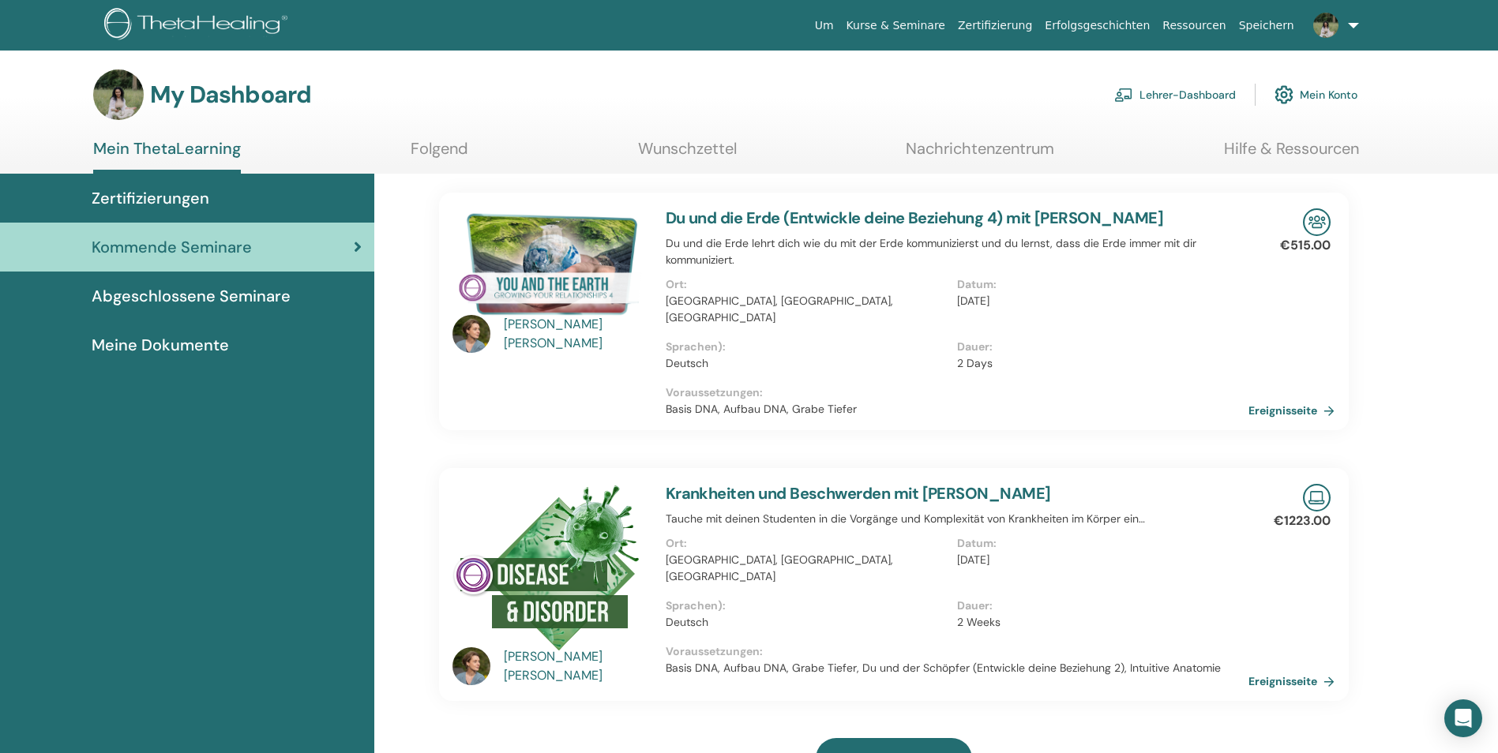
click at [1165, 92] on link "Lehrer-Dashboard" at bounding box center [1175, 94] width 122 height 35
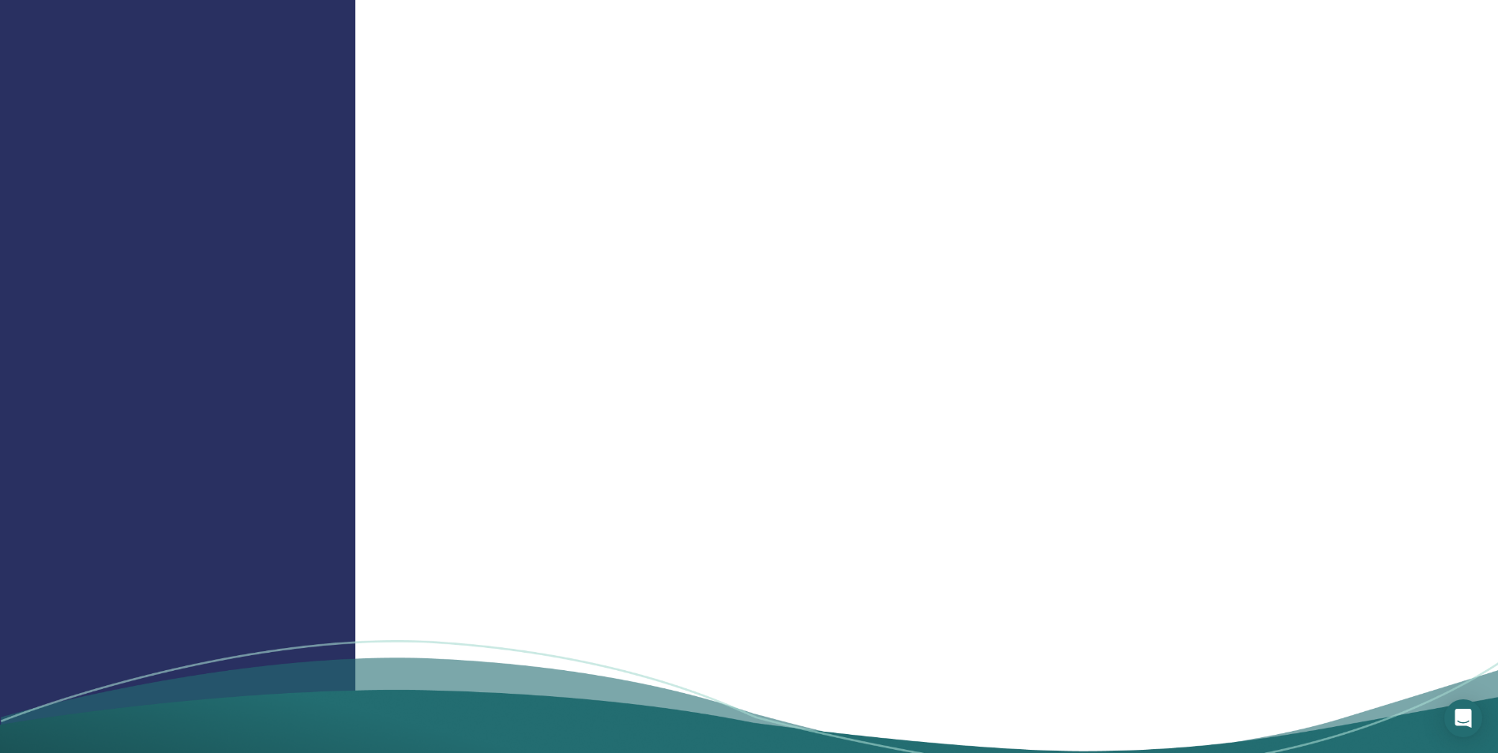
scroll to position [1500, 0]
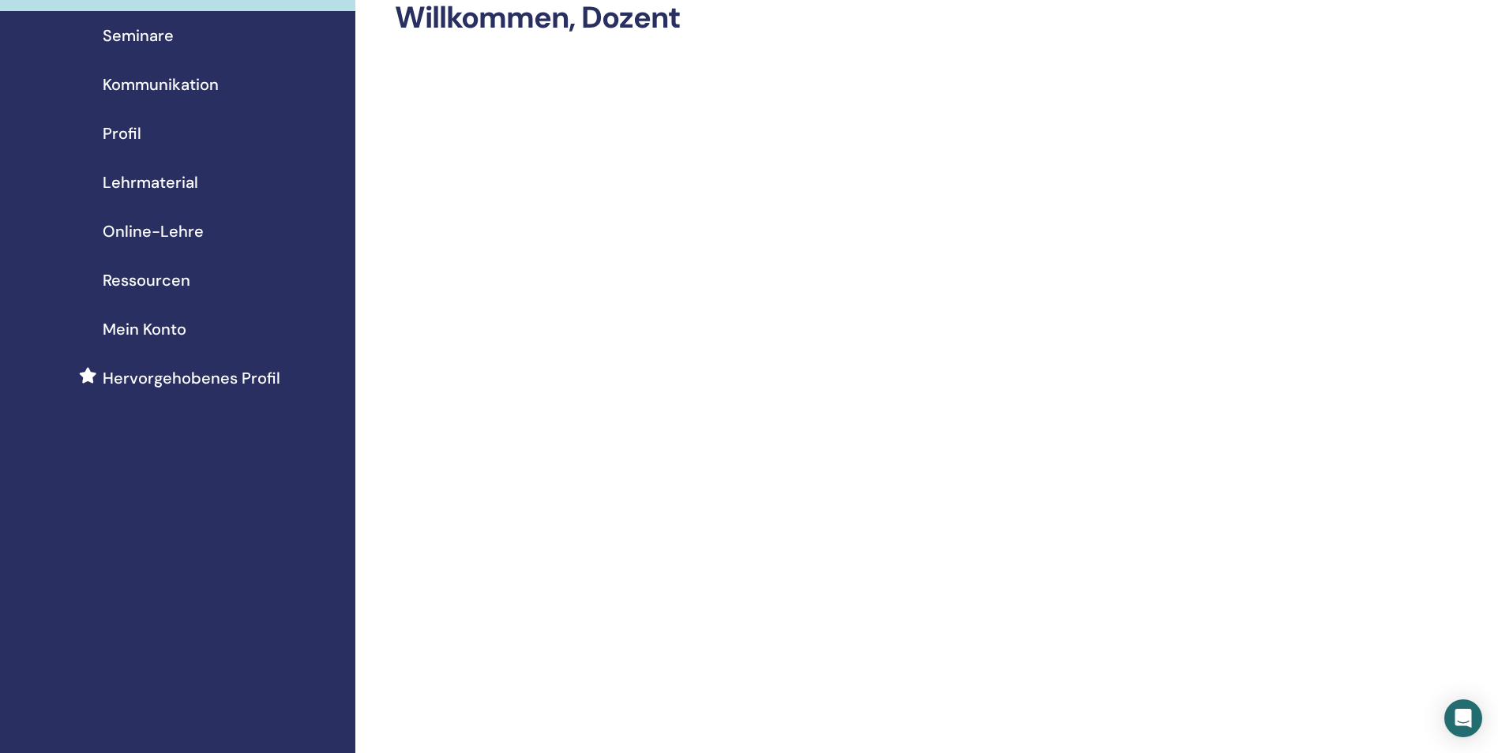
scroll to position [0, 0]
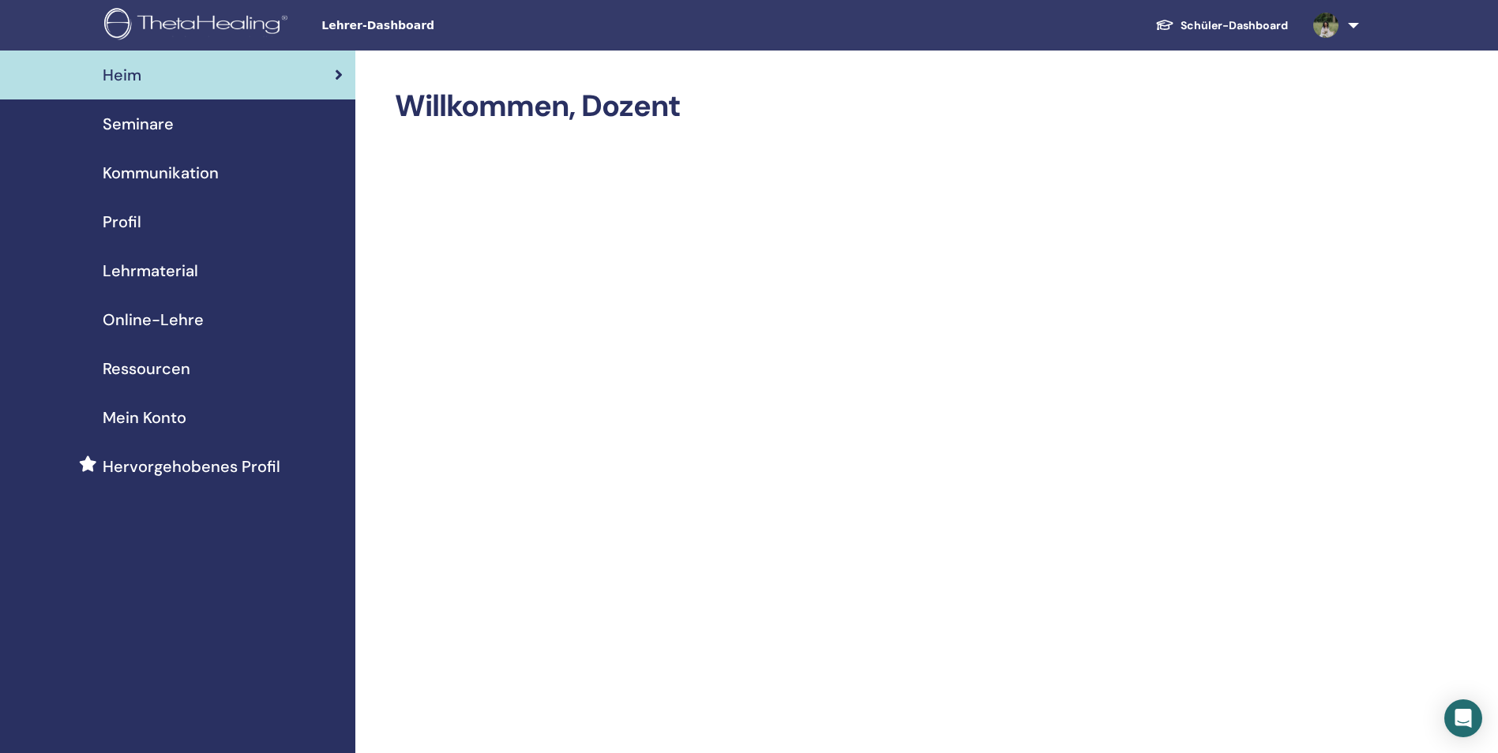
click at [129, 212] on span "Profil" at bounding box center [122, 222] width 39 height 24
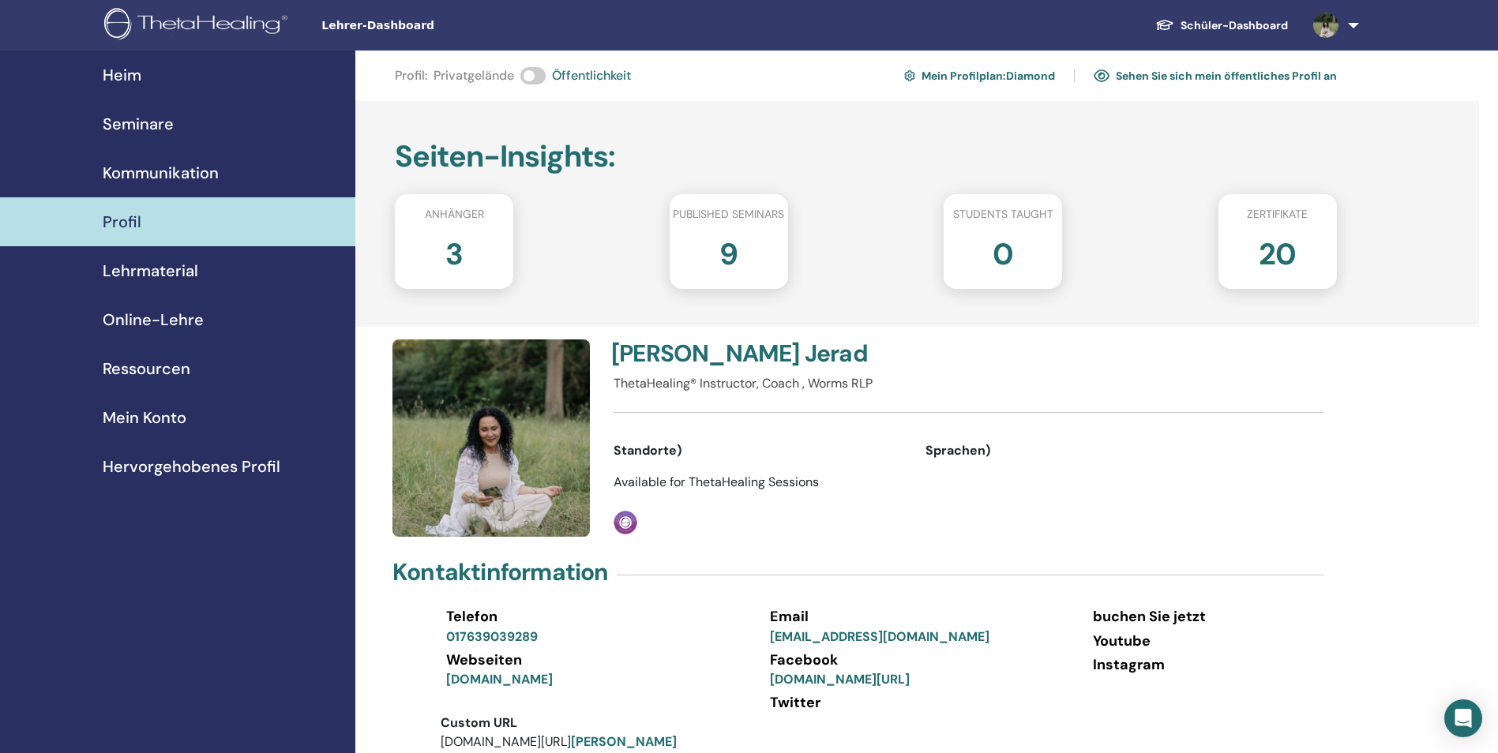
click at [1195, 76] on link "Sehen Sie sich mein öffentliches Profil an" at bounding box center [1214, 75] width 243 height 25
click at [1330, 414] on icon at bounding box center [1332, 413] width 13 height 13
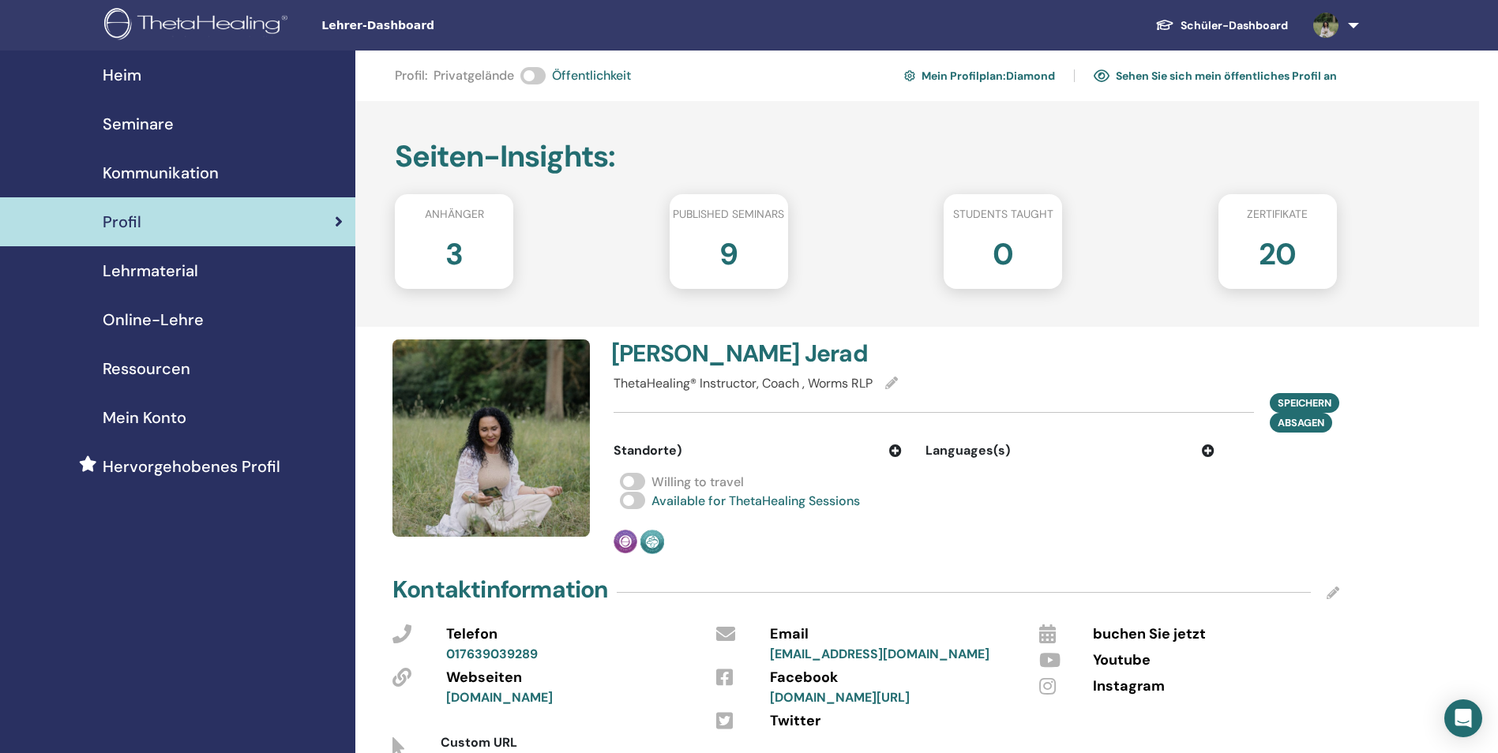
click at [895, 445] on icon at bounding box center [895, 450] width 13 height 13
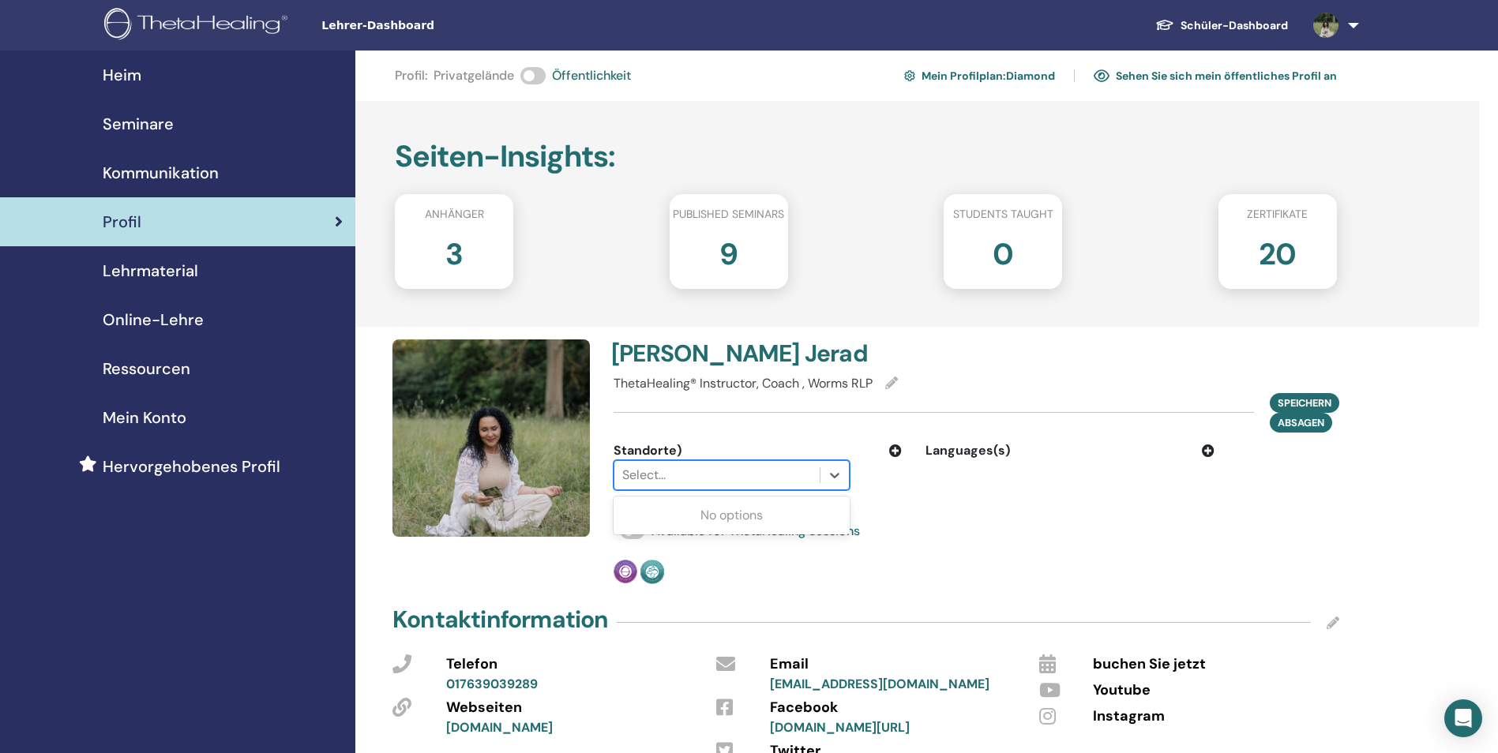
click at [701, 478] on div at bounding box center [716, 475] width 189 height 22
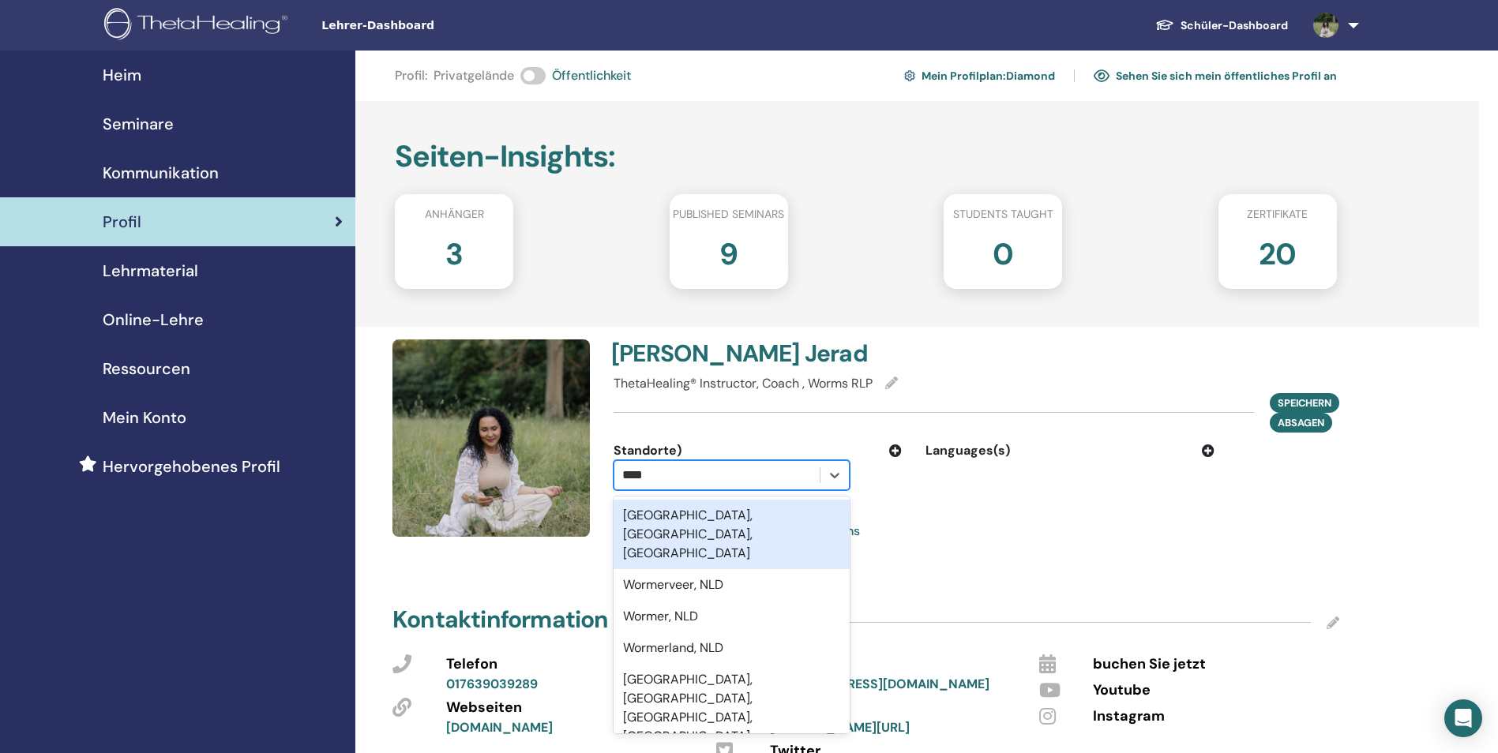
type input "*****"
click at [684, 524] on div "Worms, Rheinland-Pfalz, DEU" at bounding box center [731, 534] width 236 height 69
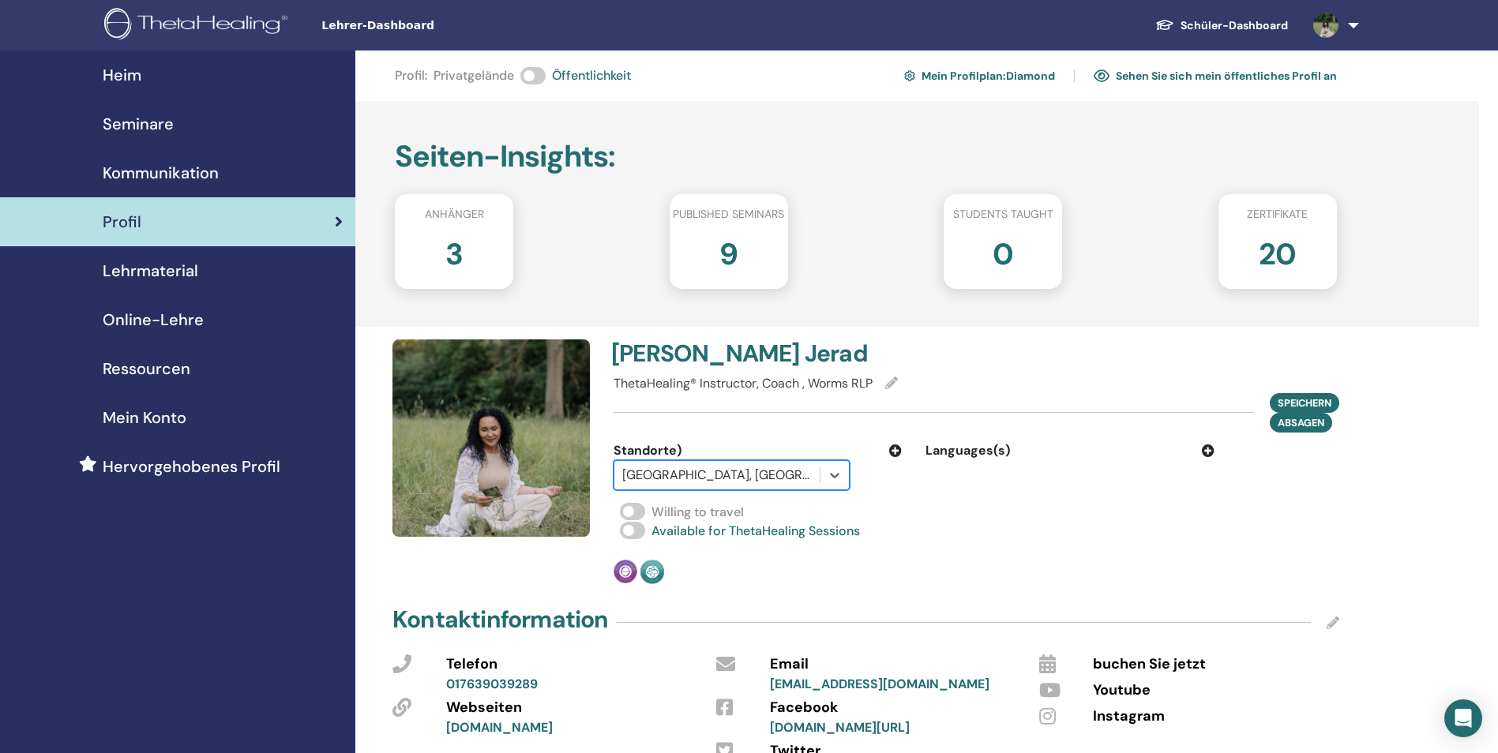
click at [891, 455] on icon at bounding box center [895, 450] width 13 height 13
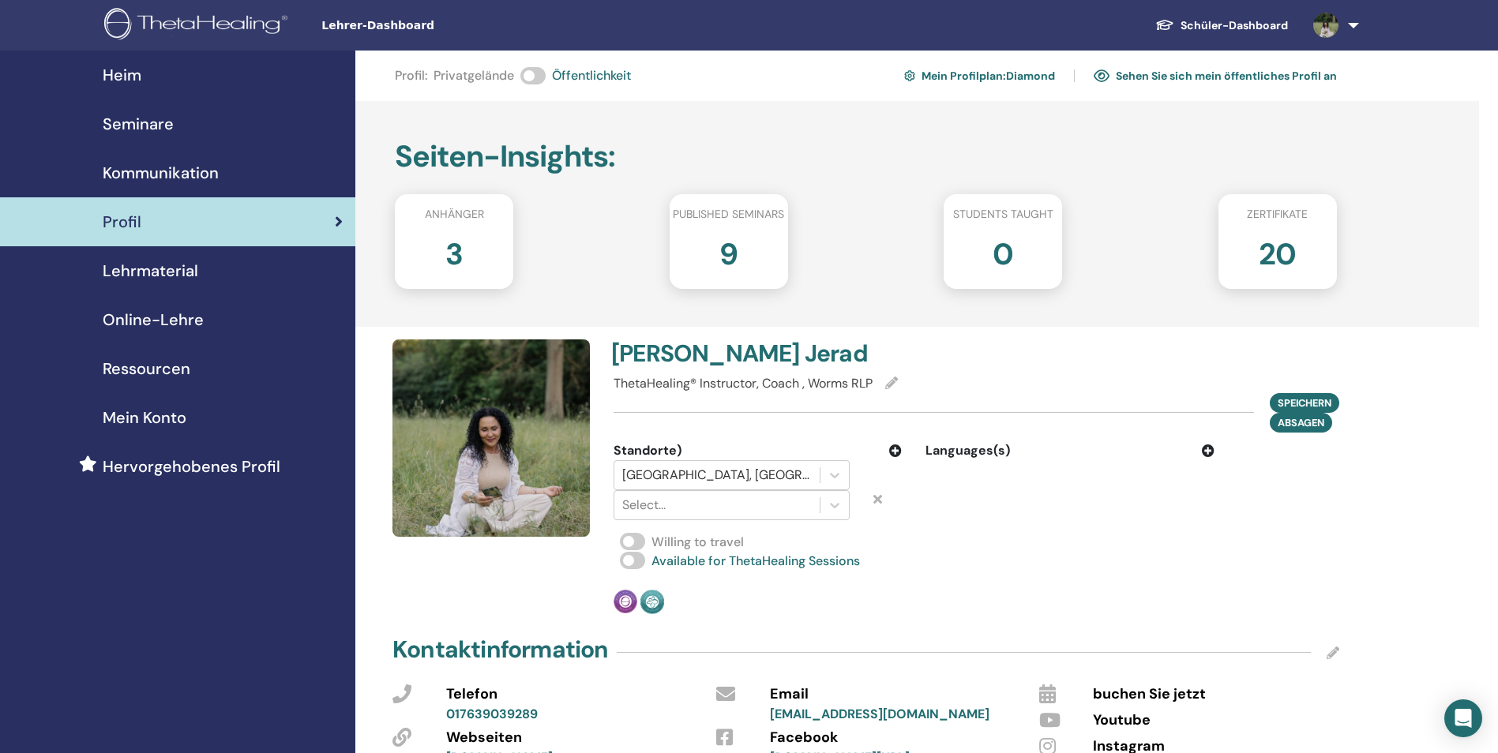
click at [875, 500] on icon at bounding box center [877, 499] width 9 height 13
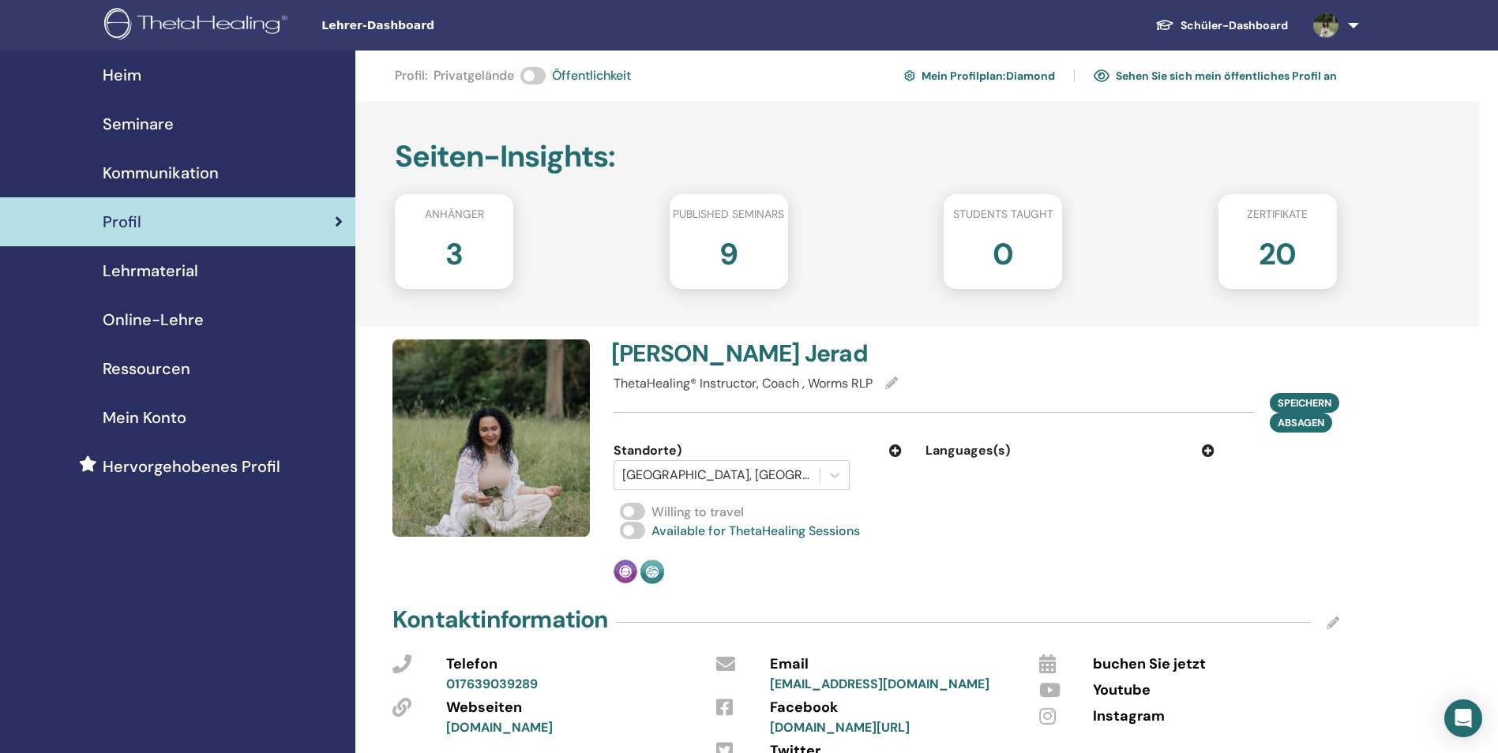
click at [1207, 449] on icon at bounding box center [1208, 450] width 13 height 13
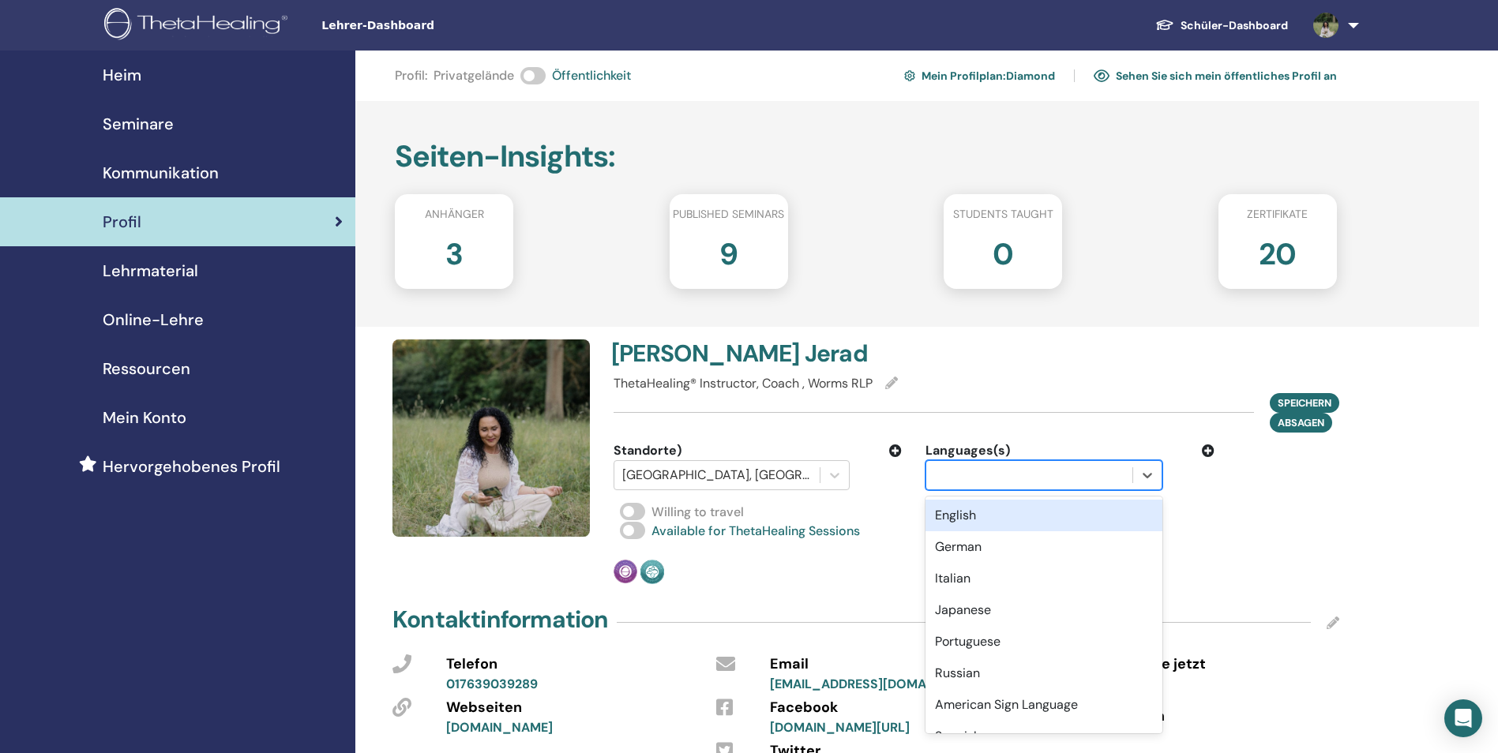
click at [1021, 479] on div at bounding box center [1028, 475] width 189 height 22
click at [1023, 546] on div "German" at bounding box center [1043, 547] width 236 height 32
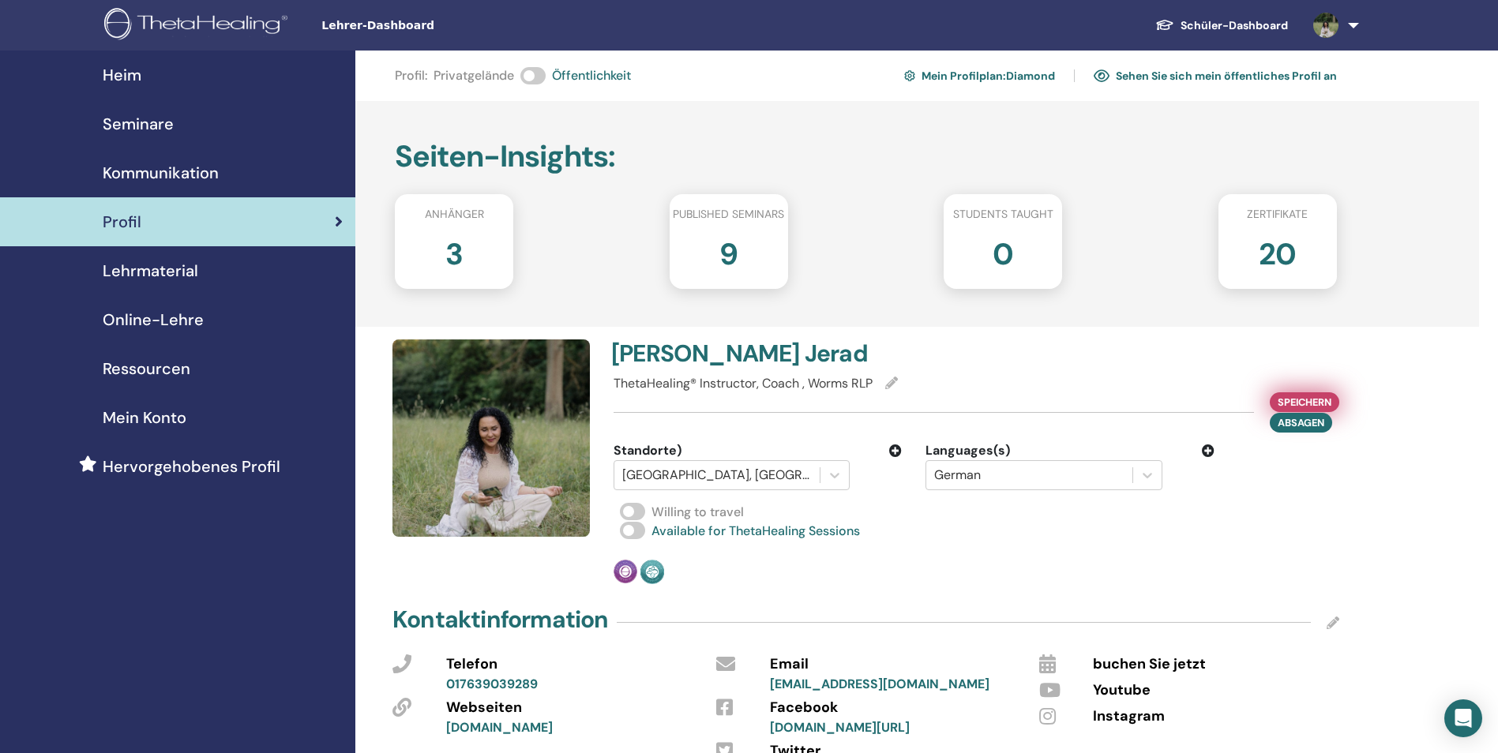
click at [1302, 404] on span "Speichern" at bounding box center [1304, 402] width 54 height 17
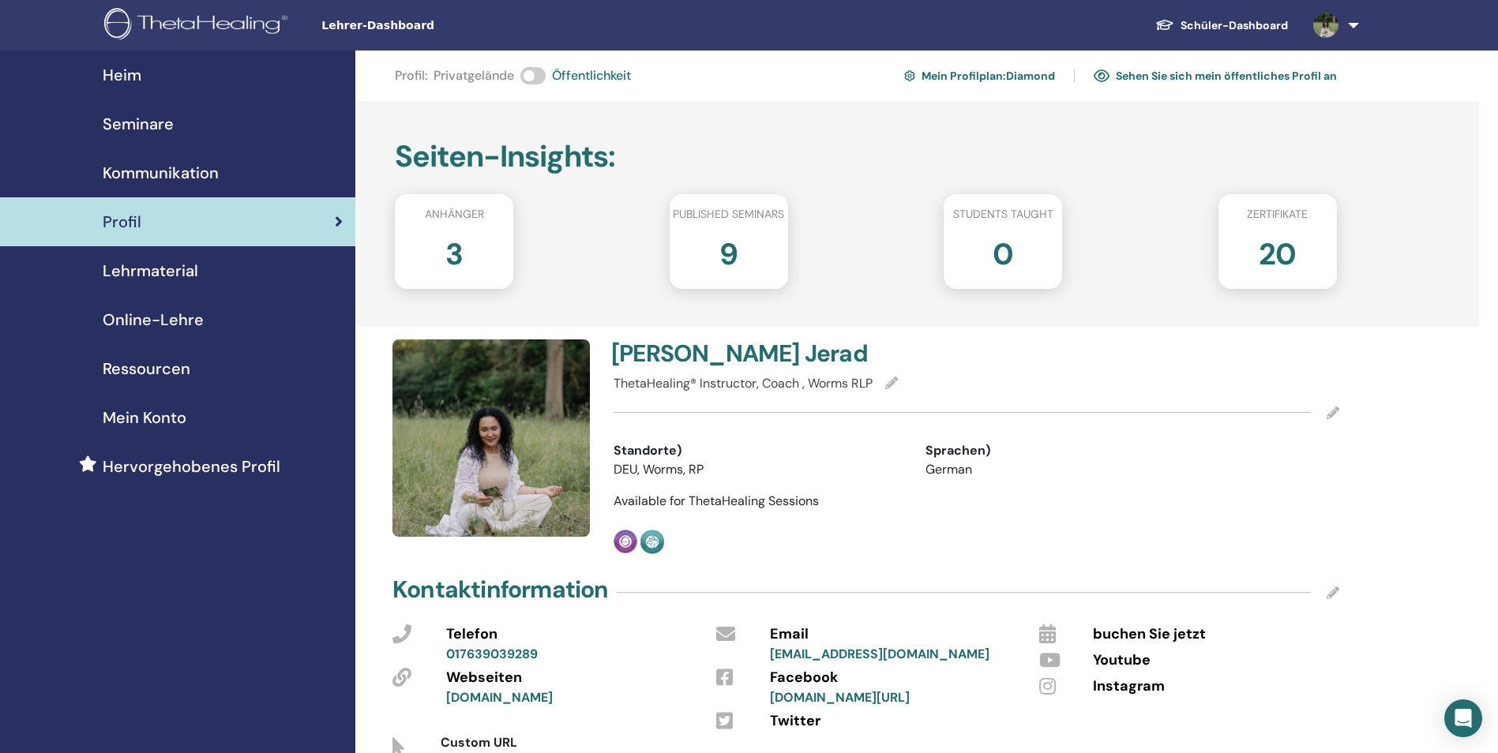
click at [149, 124] on span "Seminare" at bounding box center [138, 124] width 71 height 24
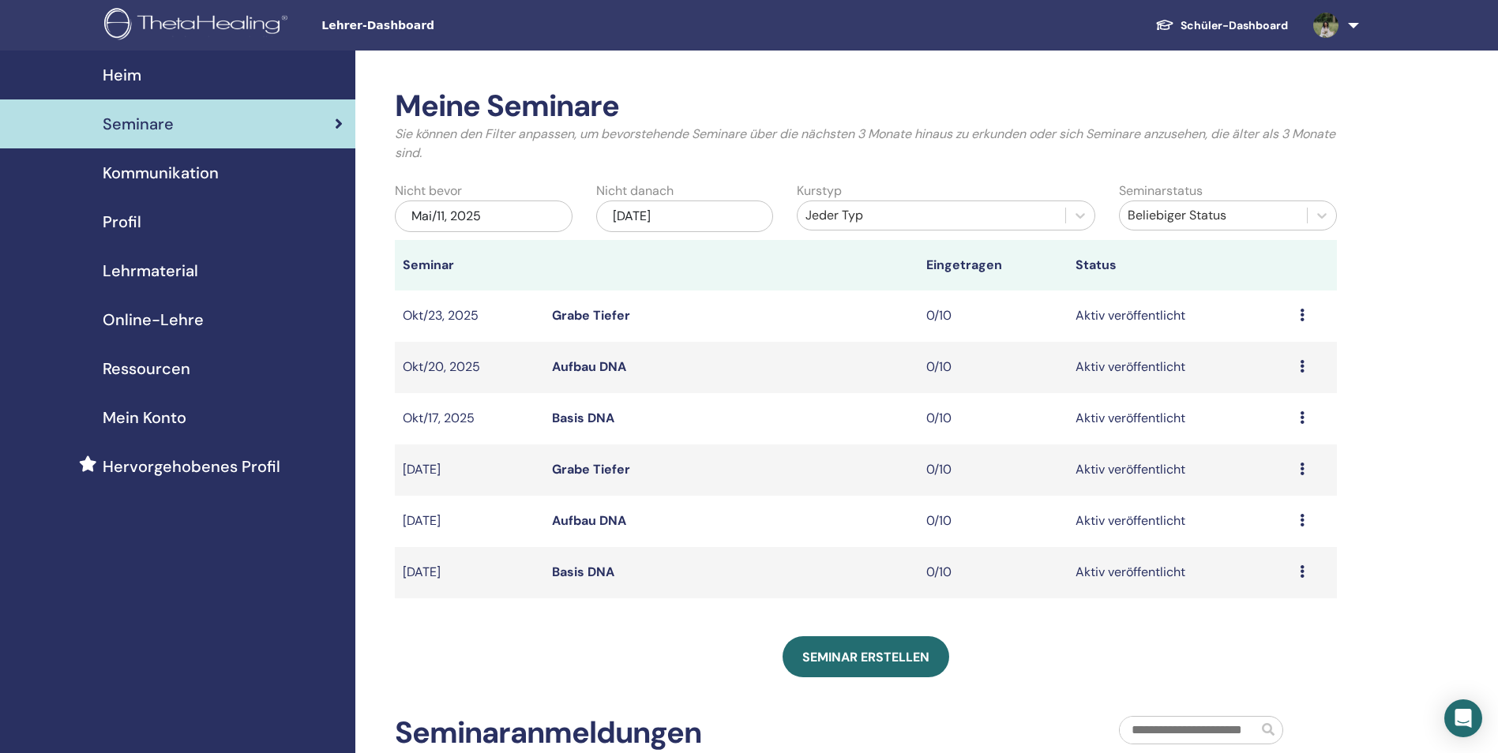
click at [715, 216] on div "Nov/11, 2025" at bounding box center [685, 217] width 178 height 32
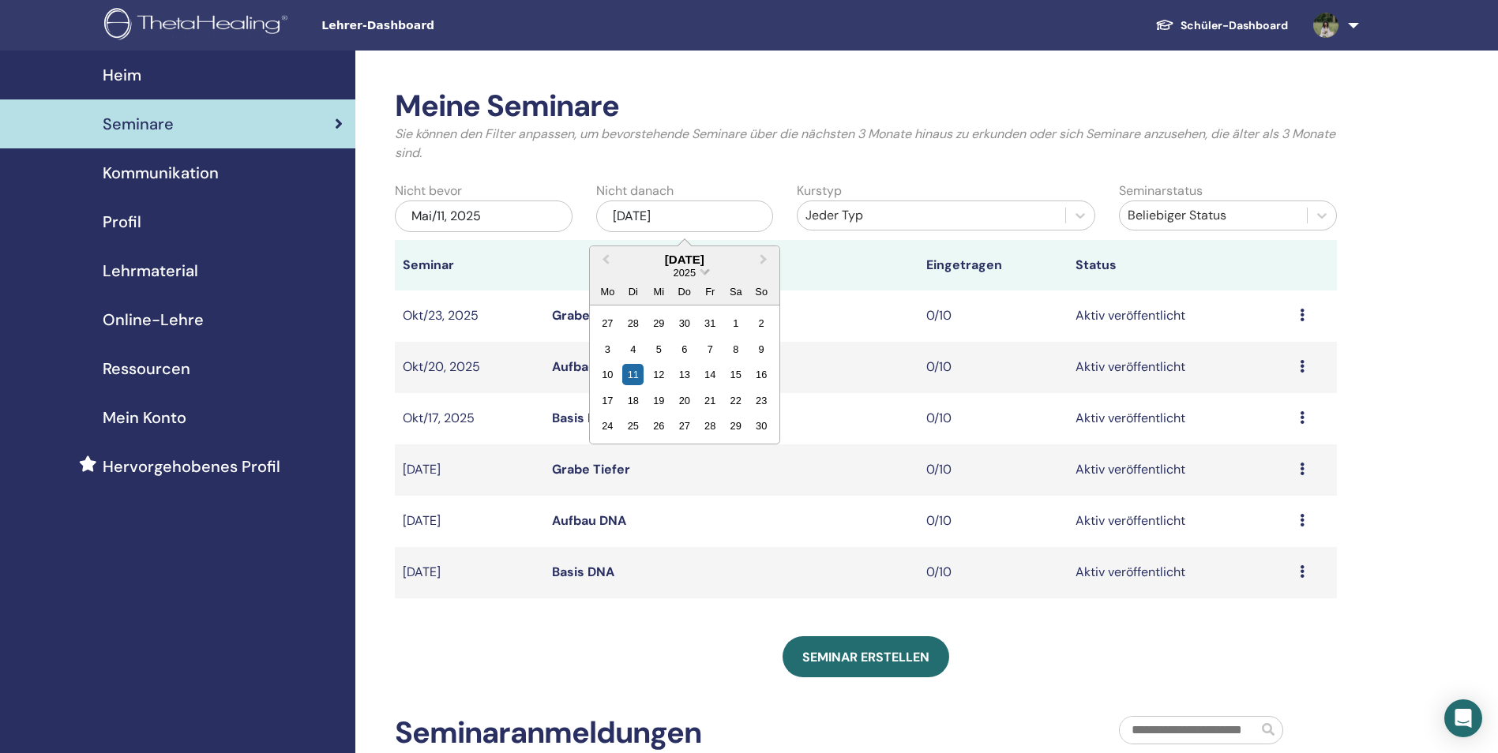
click at [704, 268] on span "Choose Date" at bounding box center [705, 270] width 10 height 10
click at [690, 359] on div "2026" at bounding box center [684, 367] width 93 height 16
click at [739, 341] on div "7" at bounding box center [735, 349] width 21 height 21
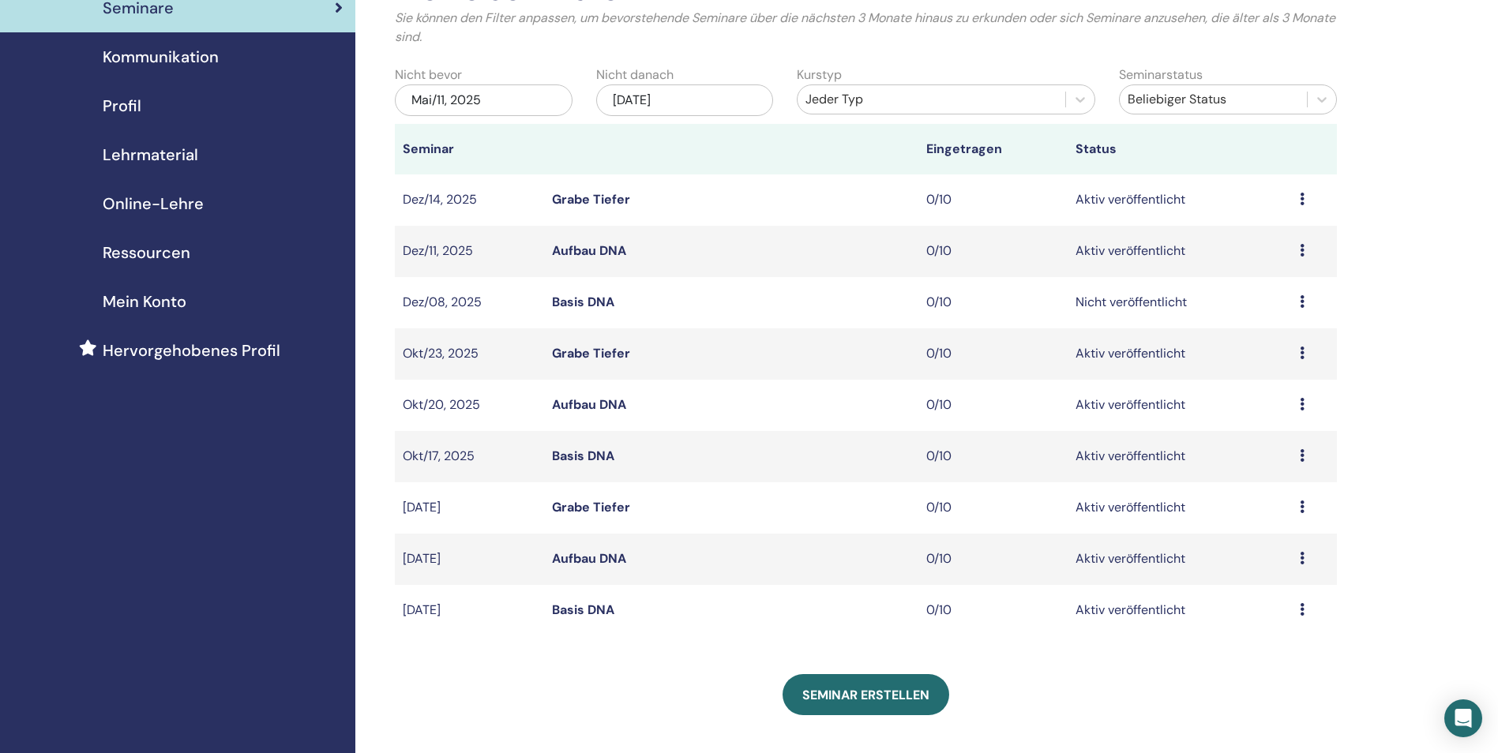
scroll to position [158, 0]
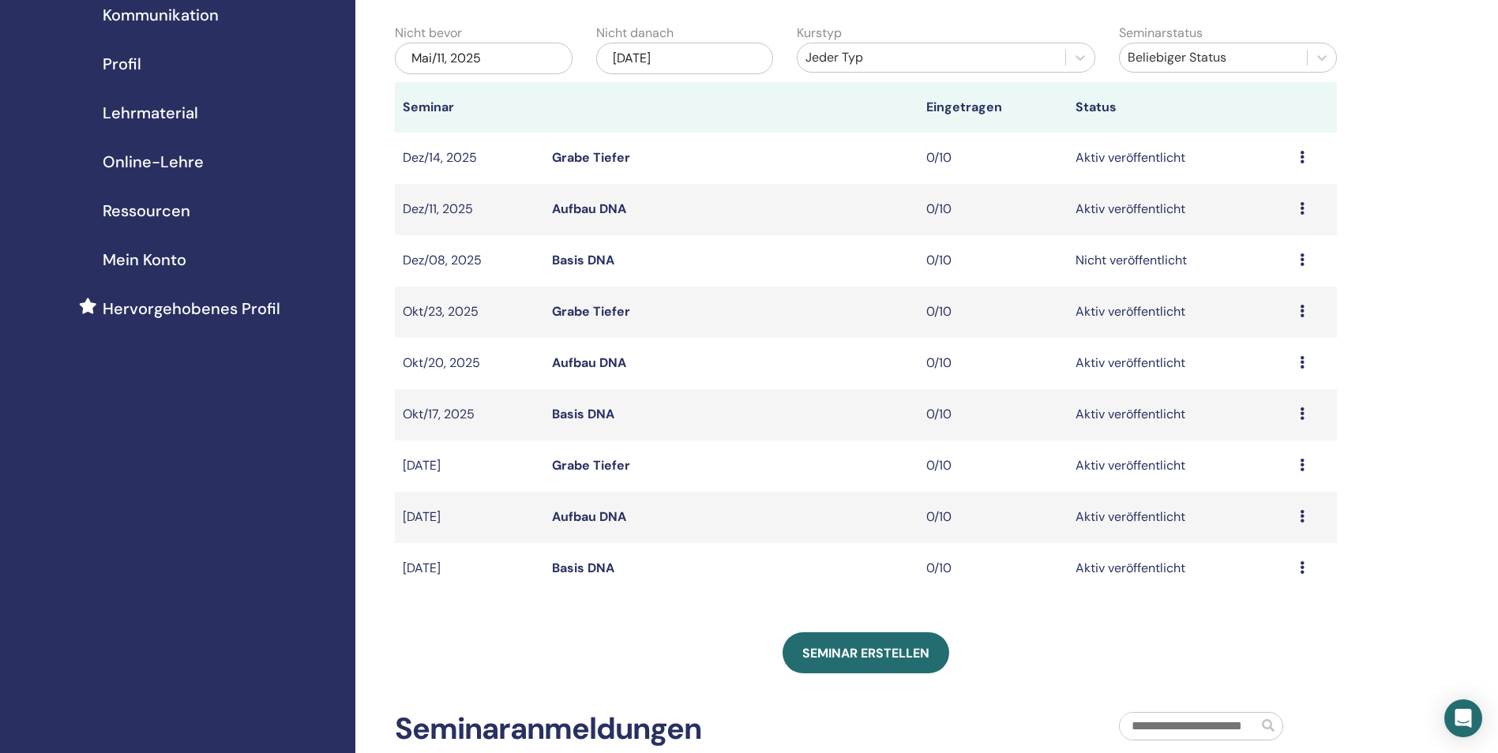
click at [1300, 262] on icon at bounding box center [1302, 259] width 5 height 13
click at [1266, 299] on link "Bearbeiten" at bounding box center [1257, 299] width 64 height 17
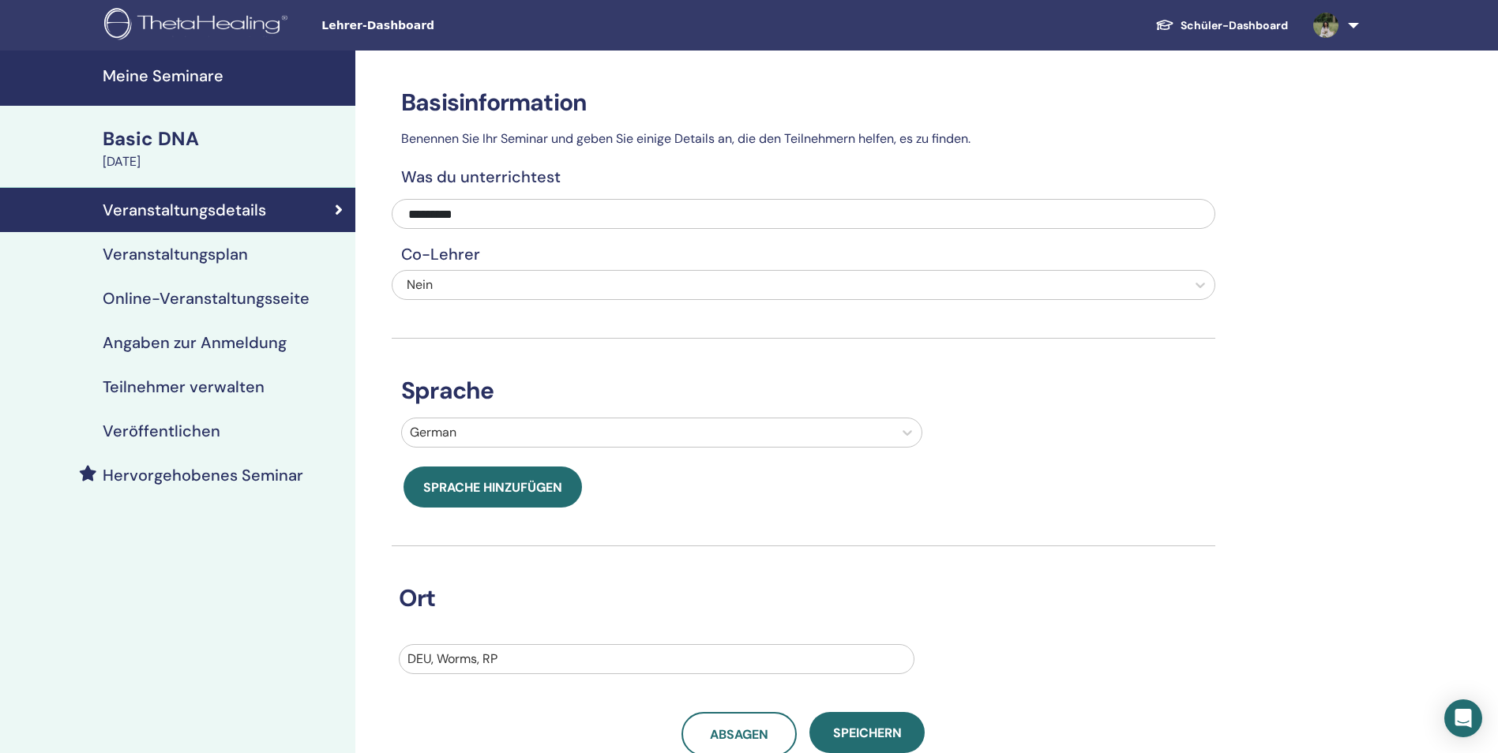
click at [158, 438] on h4 "Veröffentlichen" at bounding box center [162, 431] width 118 height 19
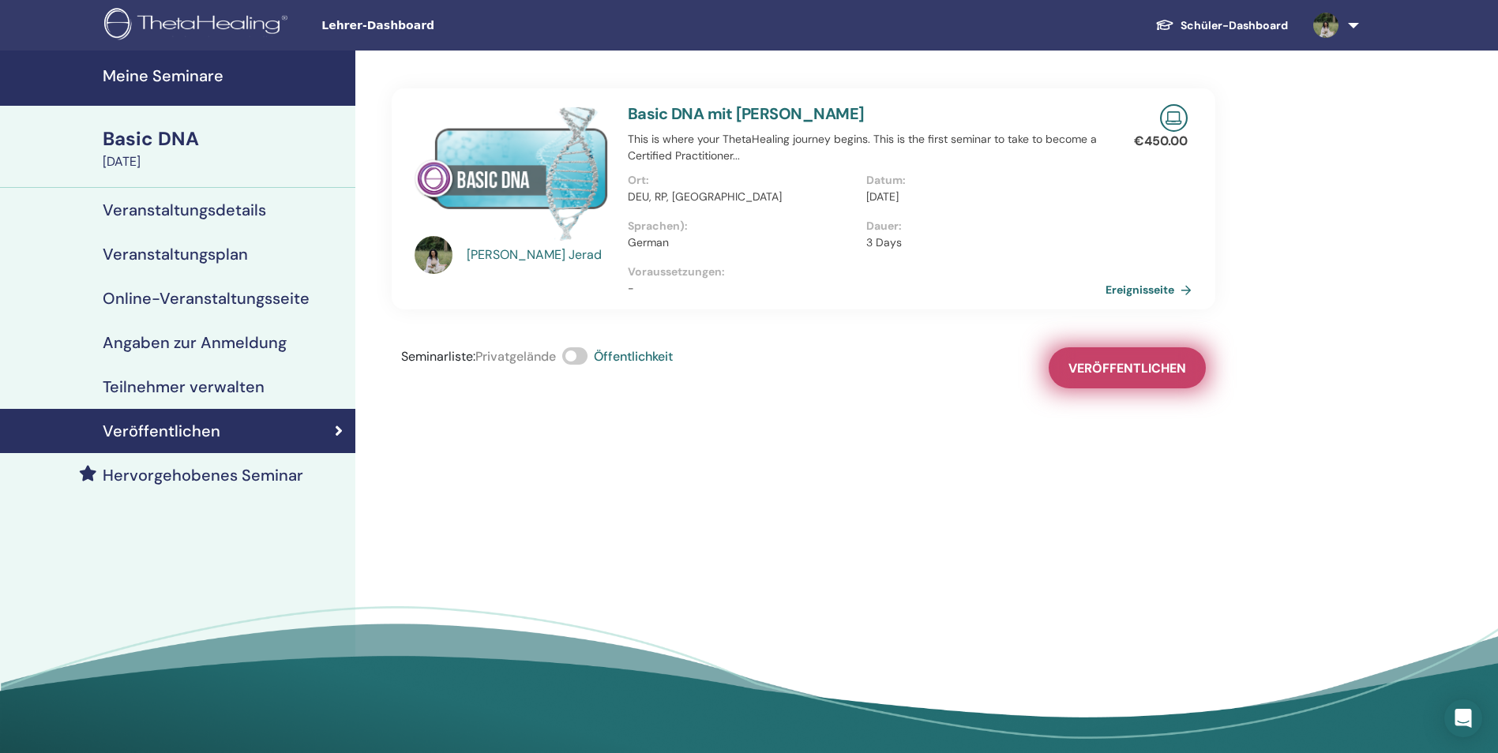
click at [1101, 376] on span "Veröffentlichen" at bounding box center [1127, 368] width 118 height 17
click at [209, 74] on h4 "Meine Seminare" at bounding box center [224, 75] width 243 height 19
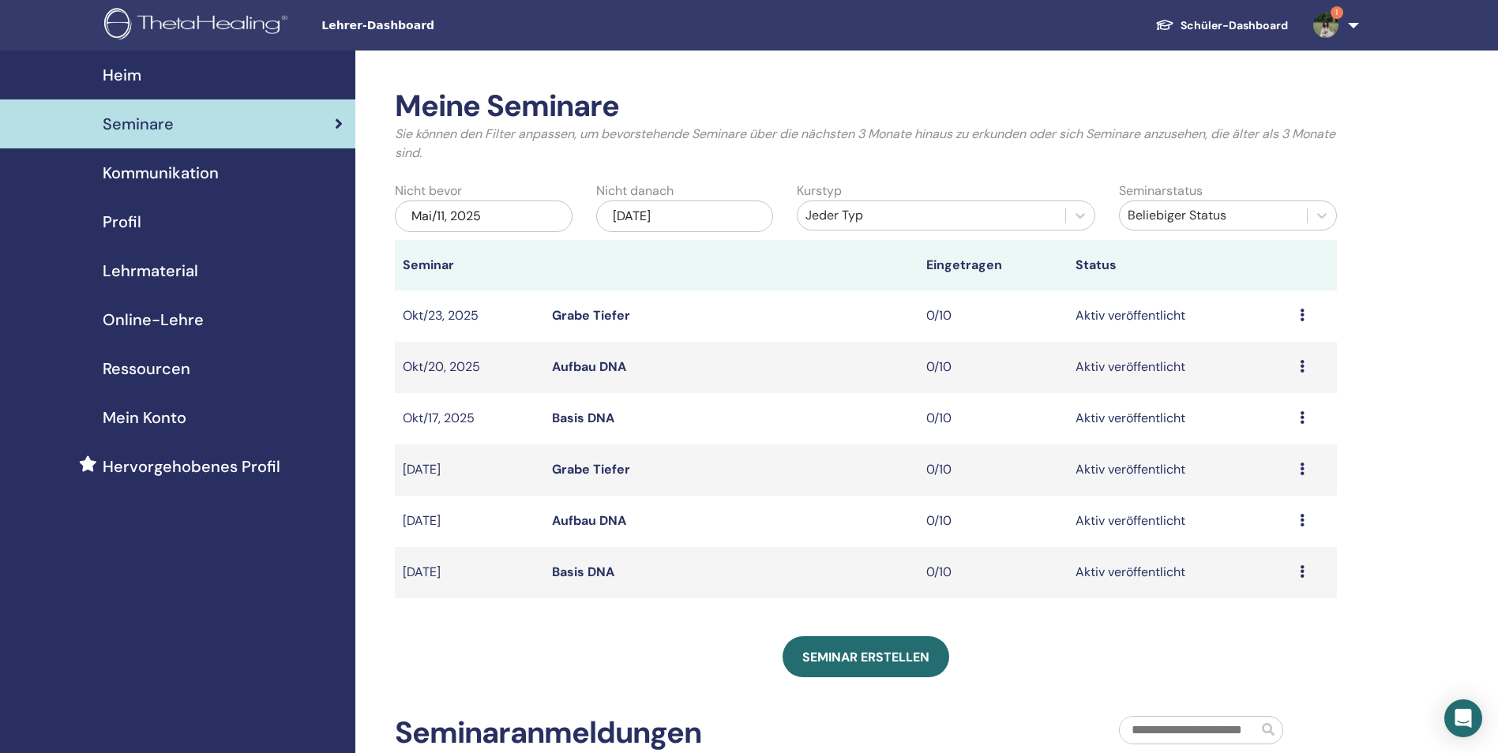
click at [676, 220] on div "[DATE]" at bounding box center [685, 217] width 178 height 32
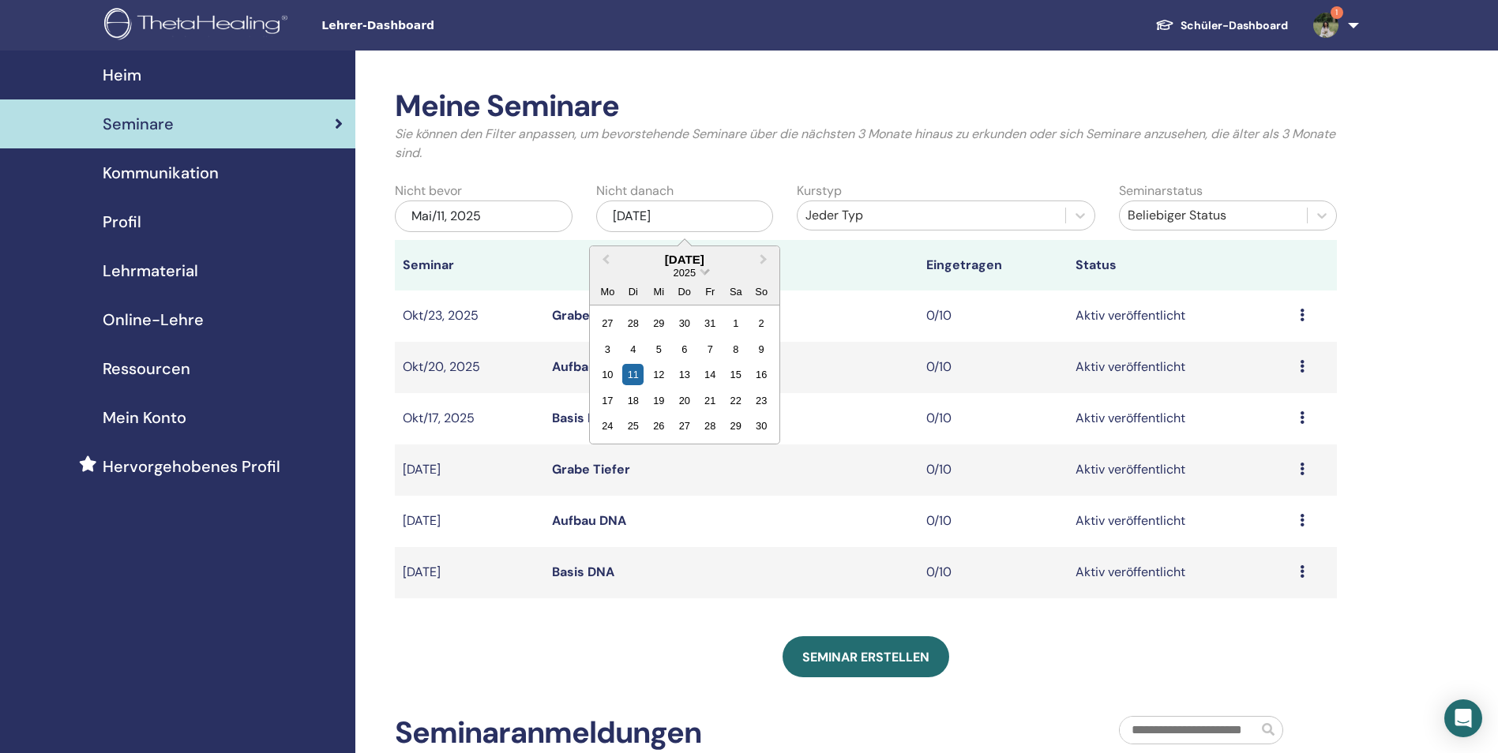
click at [703, 273] on span "Choose Date" at bounding box center [705, 270] width 10 height 10
click at [695, 362] on div "2026" at bounding box center [684, 367] width 93 height 16
click at [702, 362] on div "9 10 11 12 13 14 15" at bounding box center [684, 374] width 179 height 25
click at [707, 375] on div "13" at bounding box center [710, 374] width 21 height 21
